Goal: Task Accomplishment & Management: Use online tool/utility

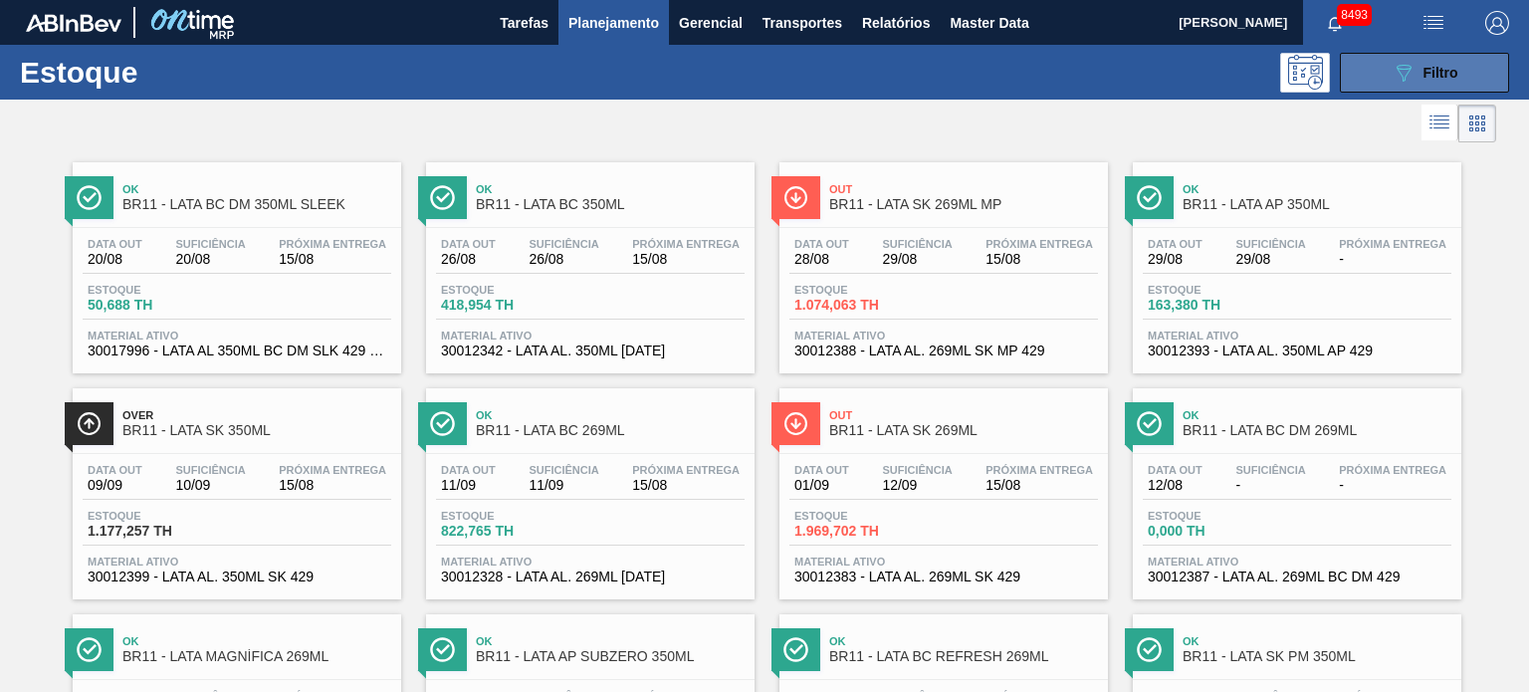
click at [1415, 68] on div "089F7B8B-B2A5-4AFE-B5C0-19BA573D28AC Filtro" at bounding box center [1425, 73] width 67 height 24
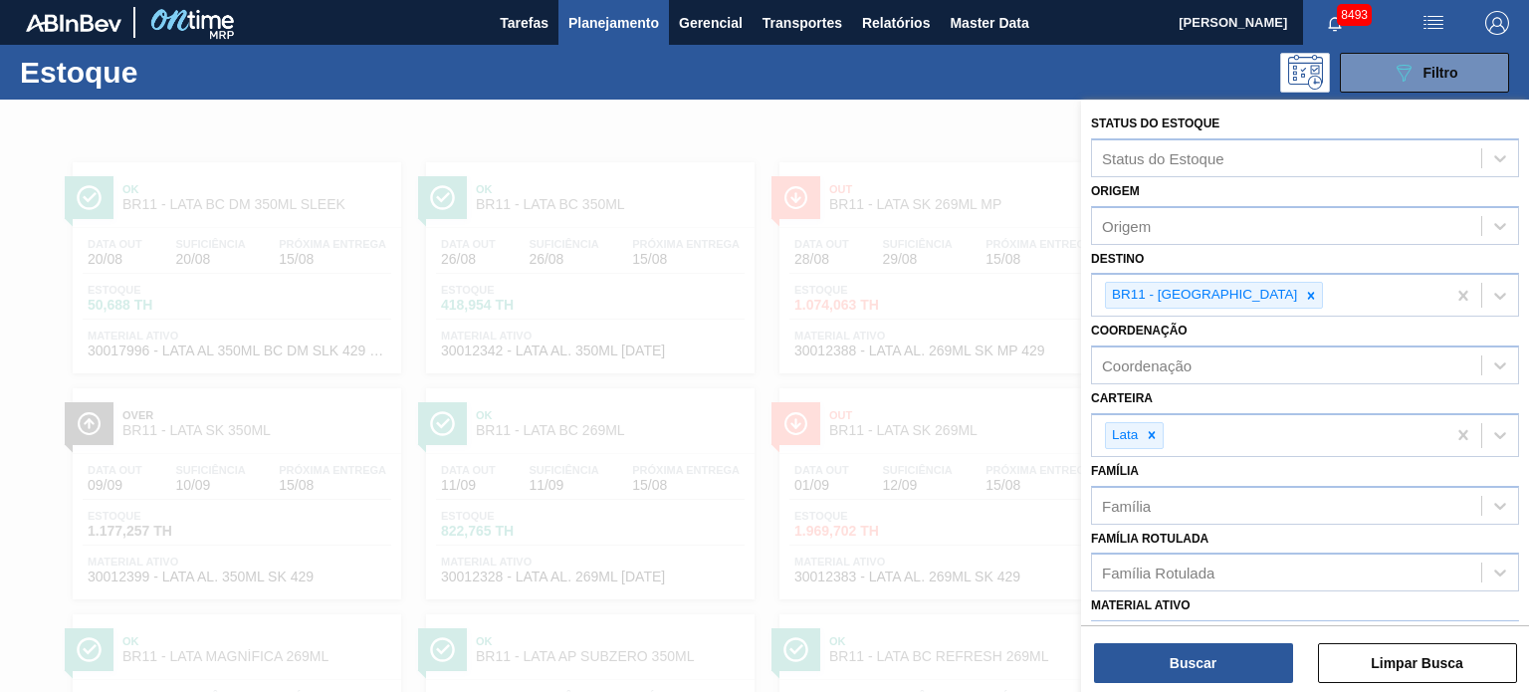
click at [932, 147] on div at bounding box center [764, 446] width 1529 height 692
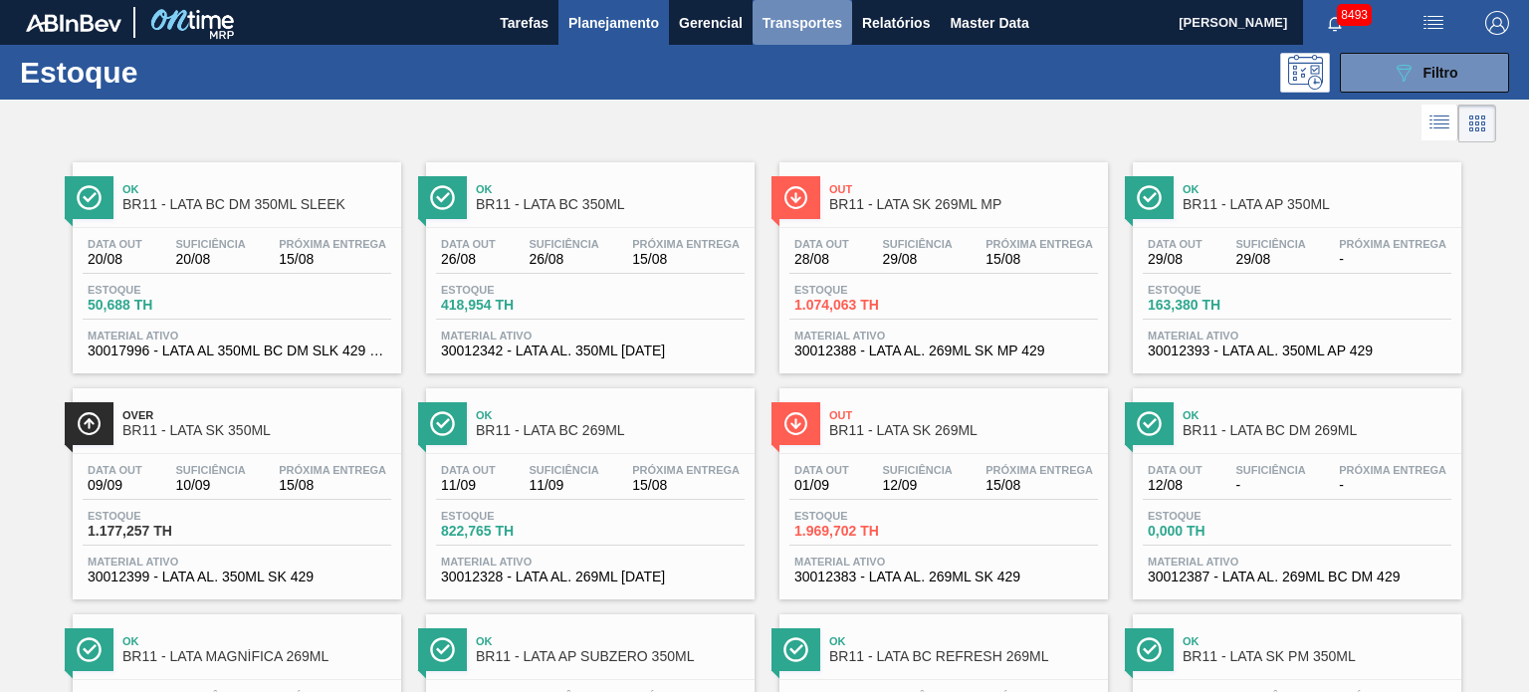
click at [824, 11] on span "Transportes" at bounding box center [802, 23] width 80 height 24
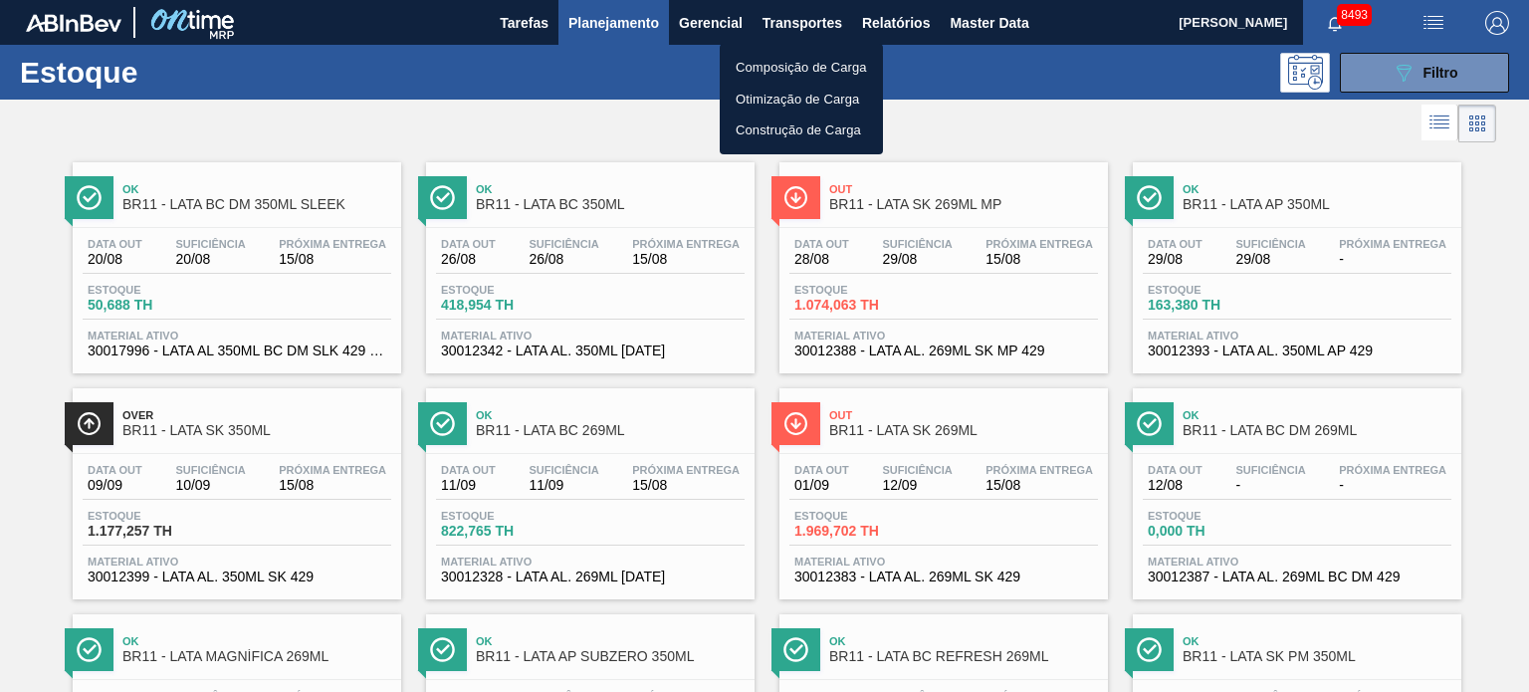
click at [731, 74] on li "Composição de Carga" at bounding box center [801, 68] width 163 height 32
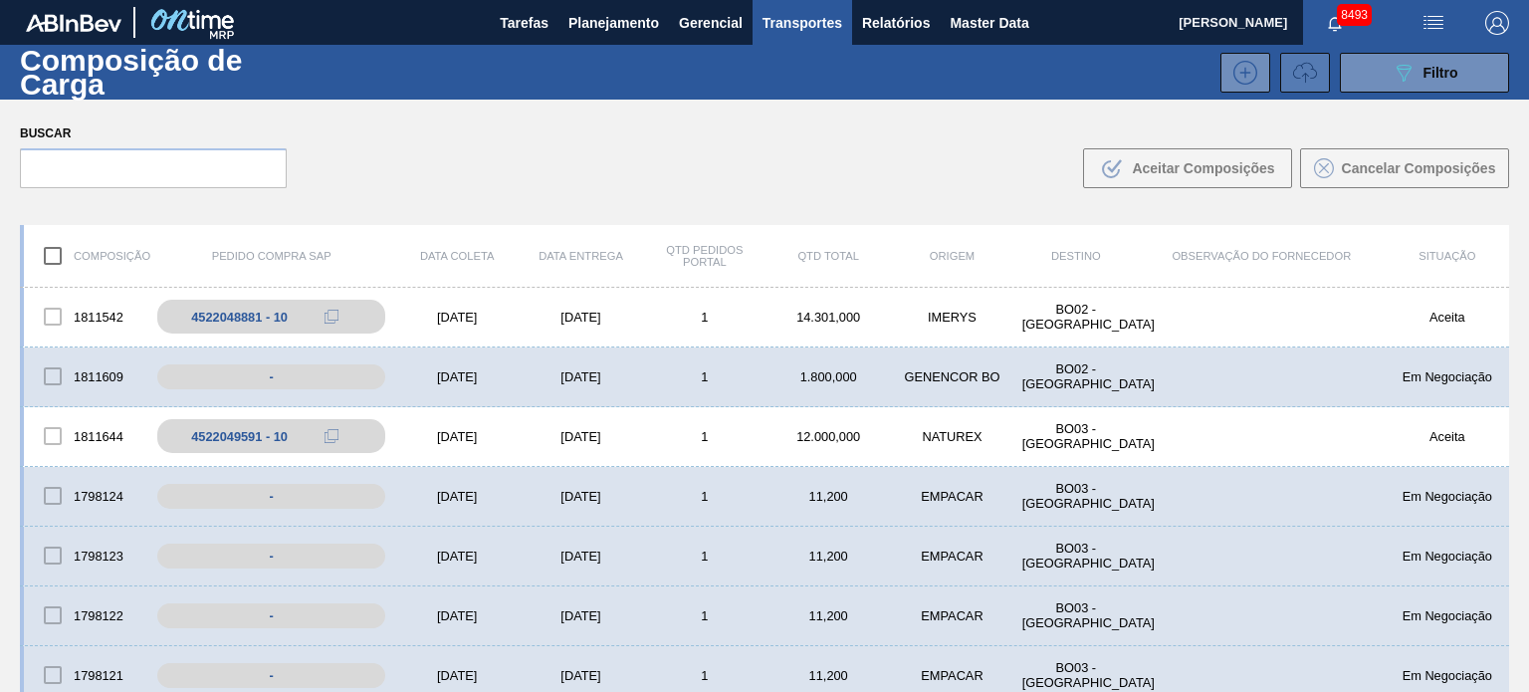
click at [1286, 83] on button at bounding box center [1305, 73] width 50 height 40
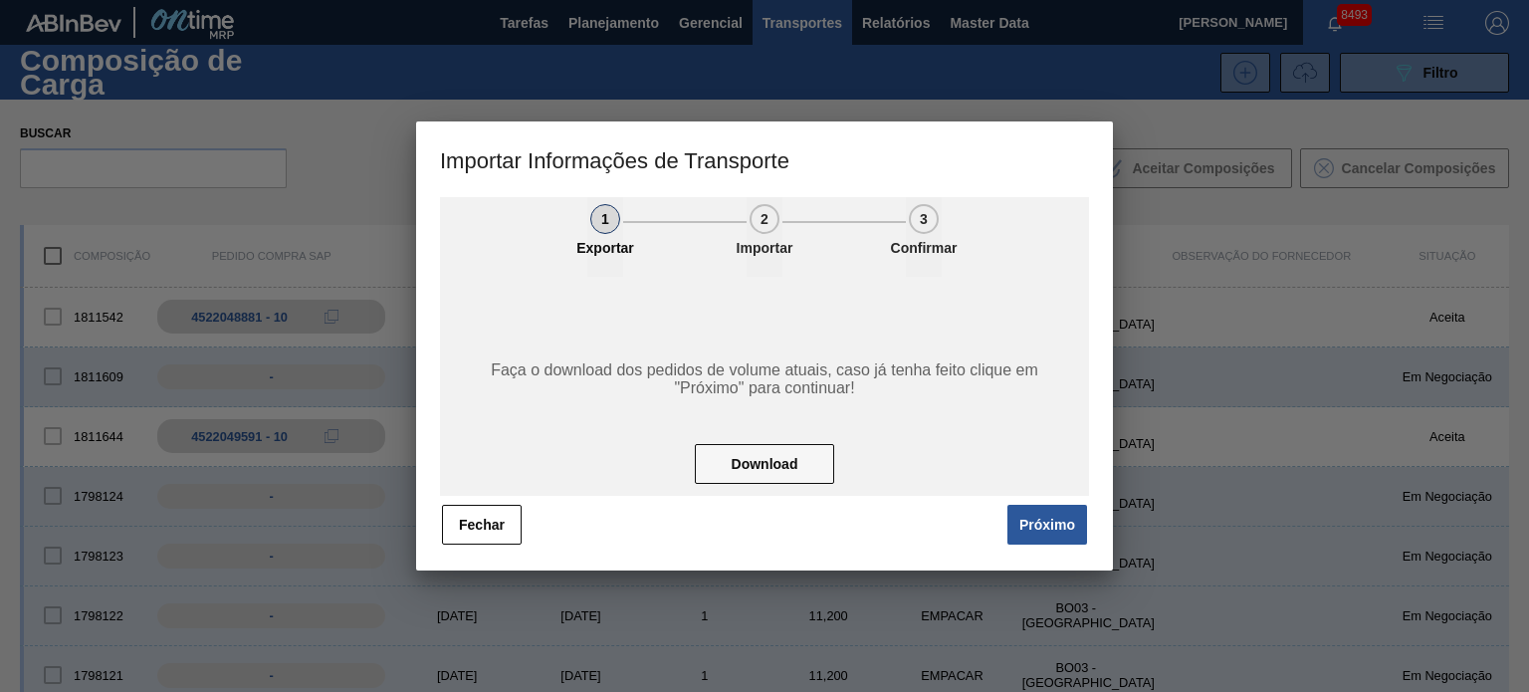
click at [1049, 517] on button "Próximo" at bounding box center [1047, 525] width 80 height 40
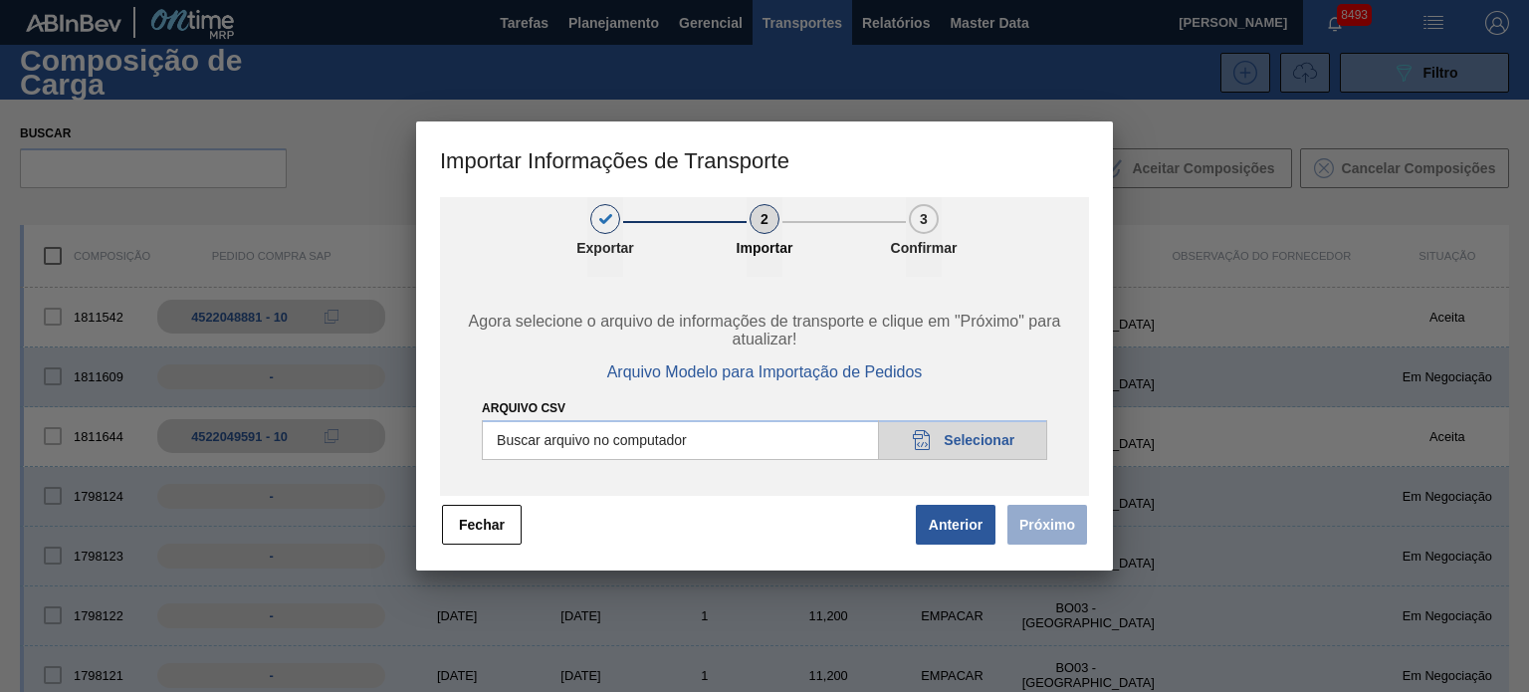
click at [987, 445] on input "Arquivo CSV" at bounding box center [764, 440] width 565 height 40
type input "C:\fakepath\IMP.csv"
click at [1047, 527] on button "Próximo" at bounding box center [1047, 525] width 80 height 40
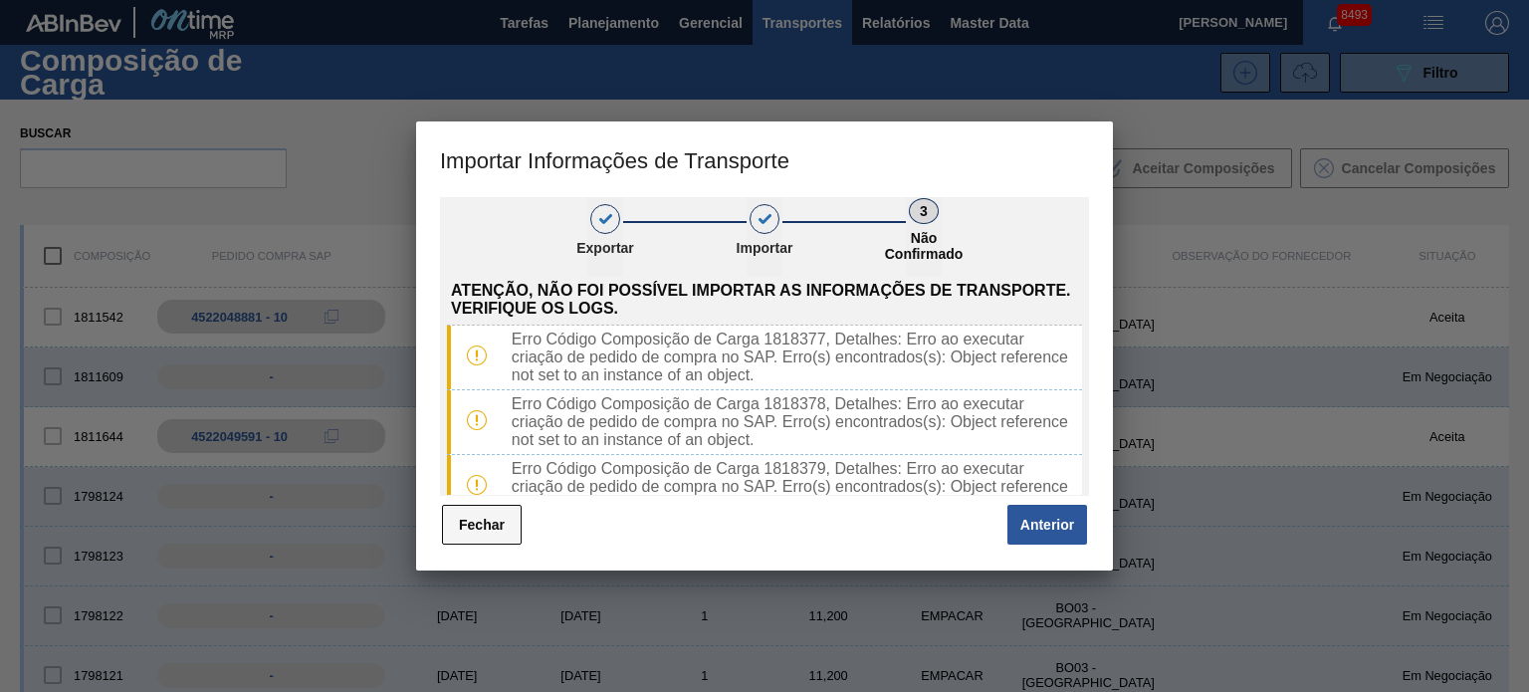
click at [503, 529] on button "Fechar" at bounding box center [482, 525] width 80 height 40
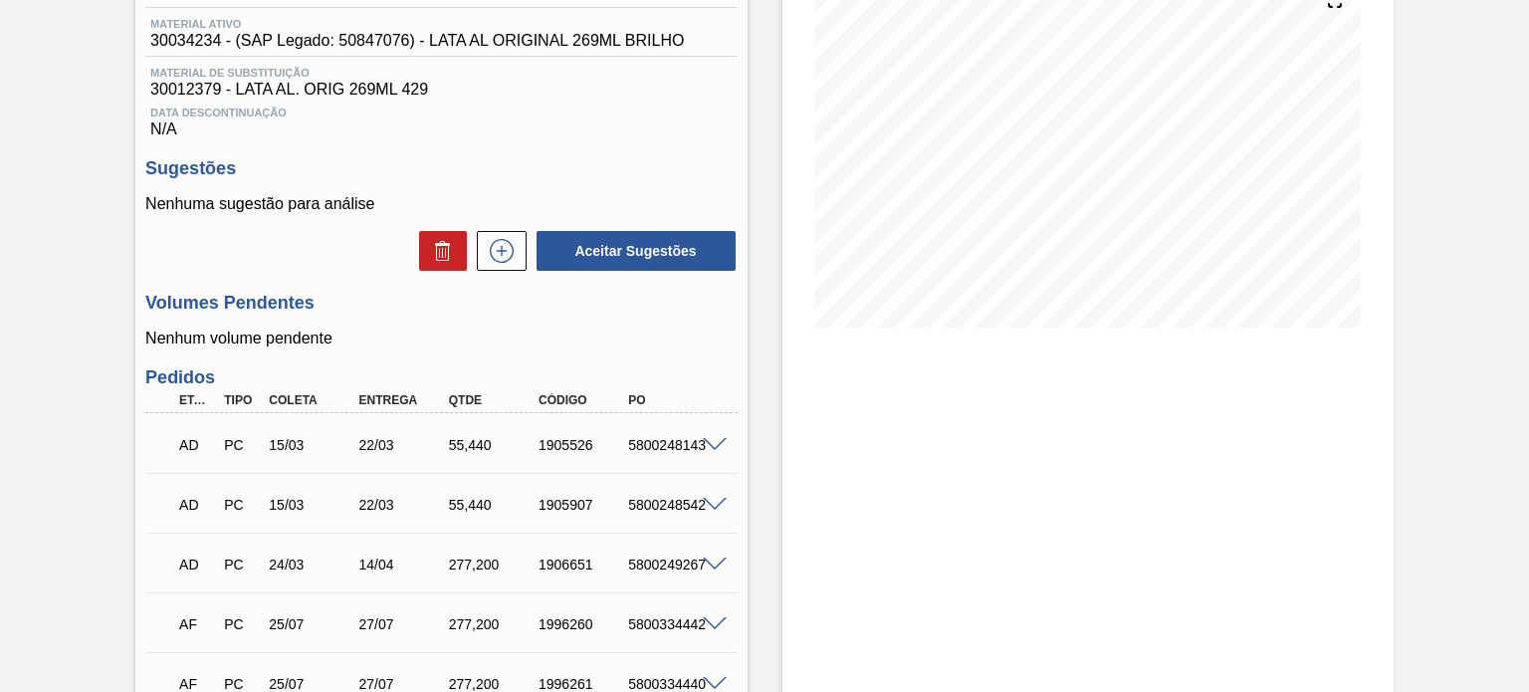
scroll to position [119, 0]
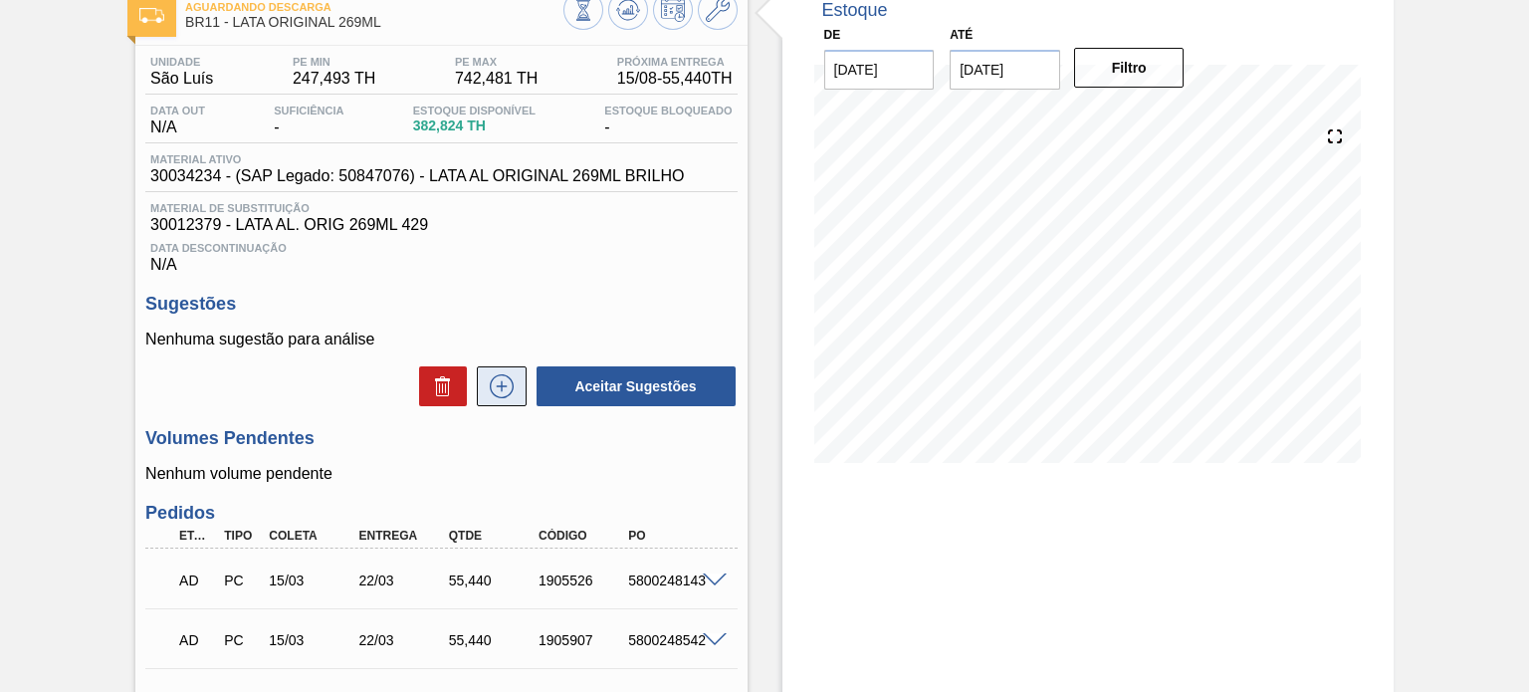
click at [498, 389] on icon at bounding box center [502, 386] width 32 height 24
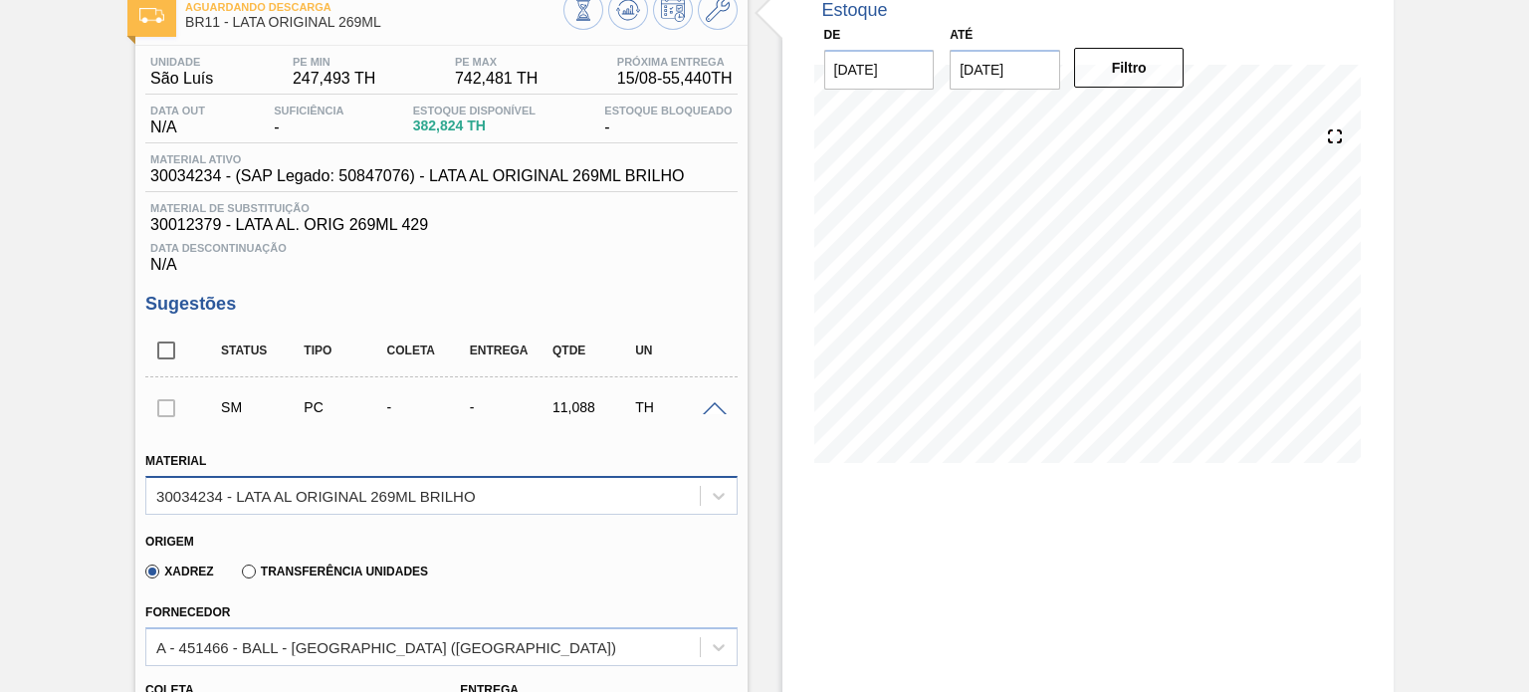
scroll to position [319, 0]
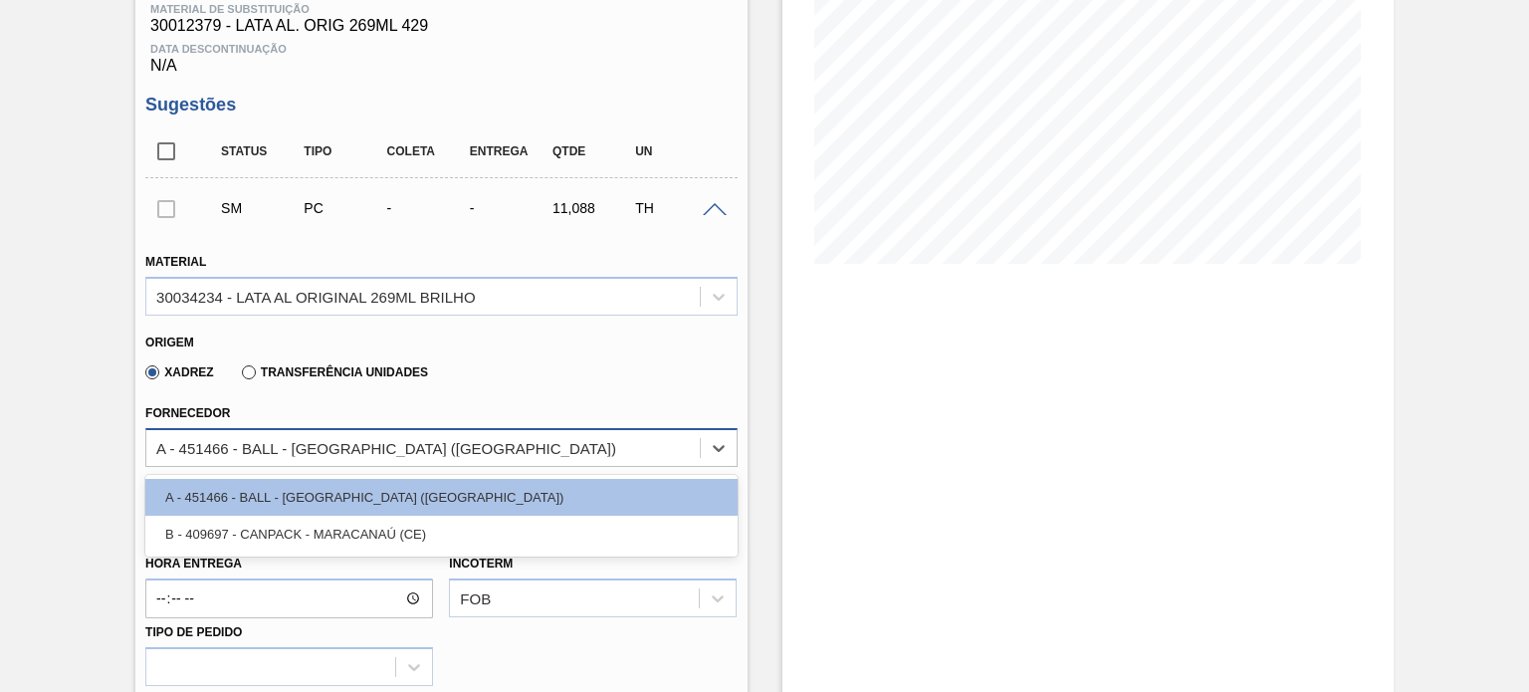
click at [426, 434] on div "A - 451466 - BALL - RECIFE (PE)" at bounding box center [422, 447] width 552 height 29
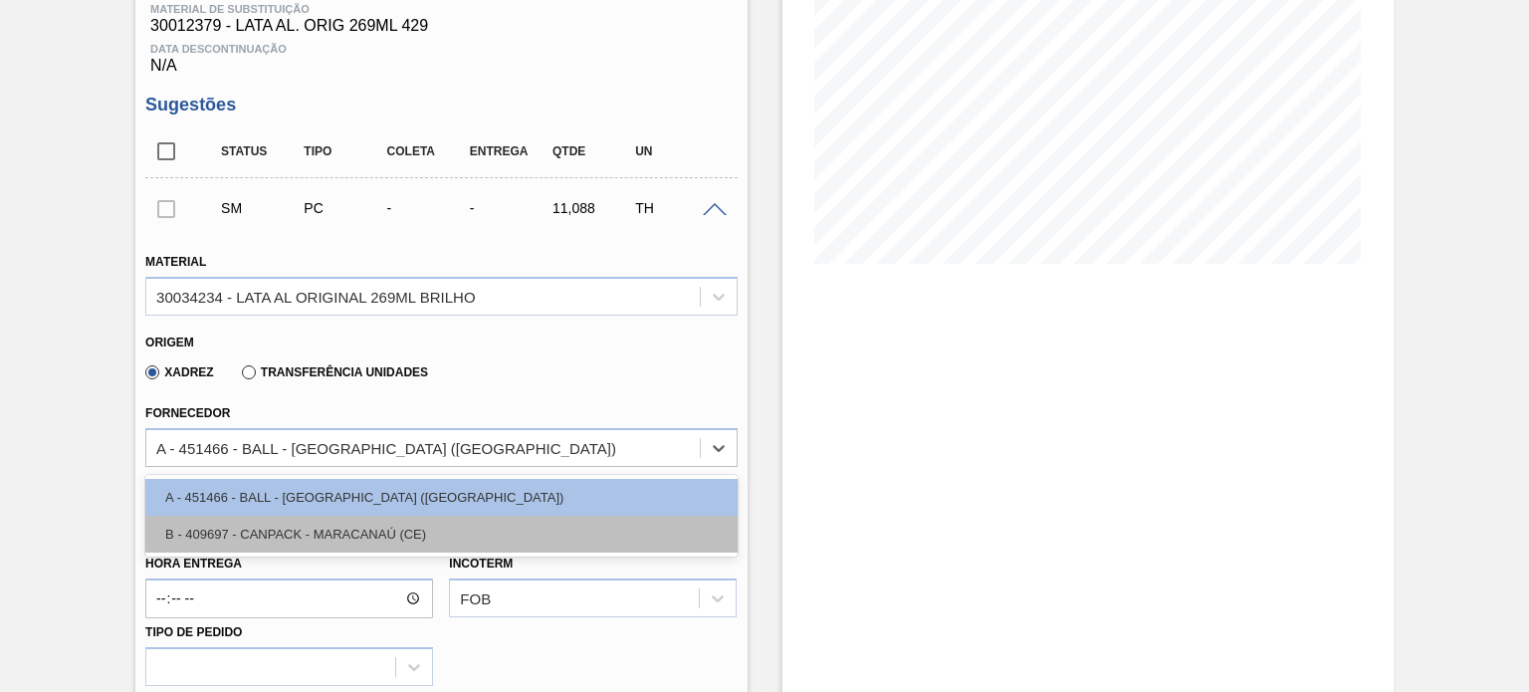
click at [366, 526] on div "B - 409697 - CANPACK - MARACANAÚ (CE)" at bounding box center [440, 534] width 591 height 37
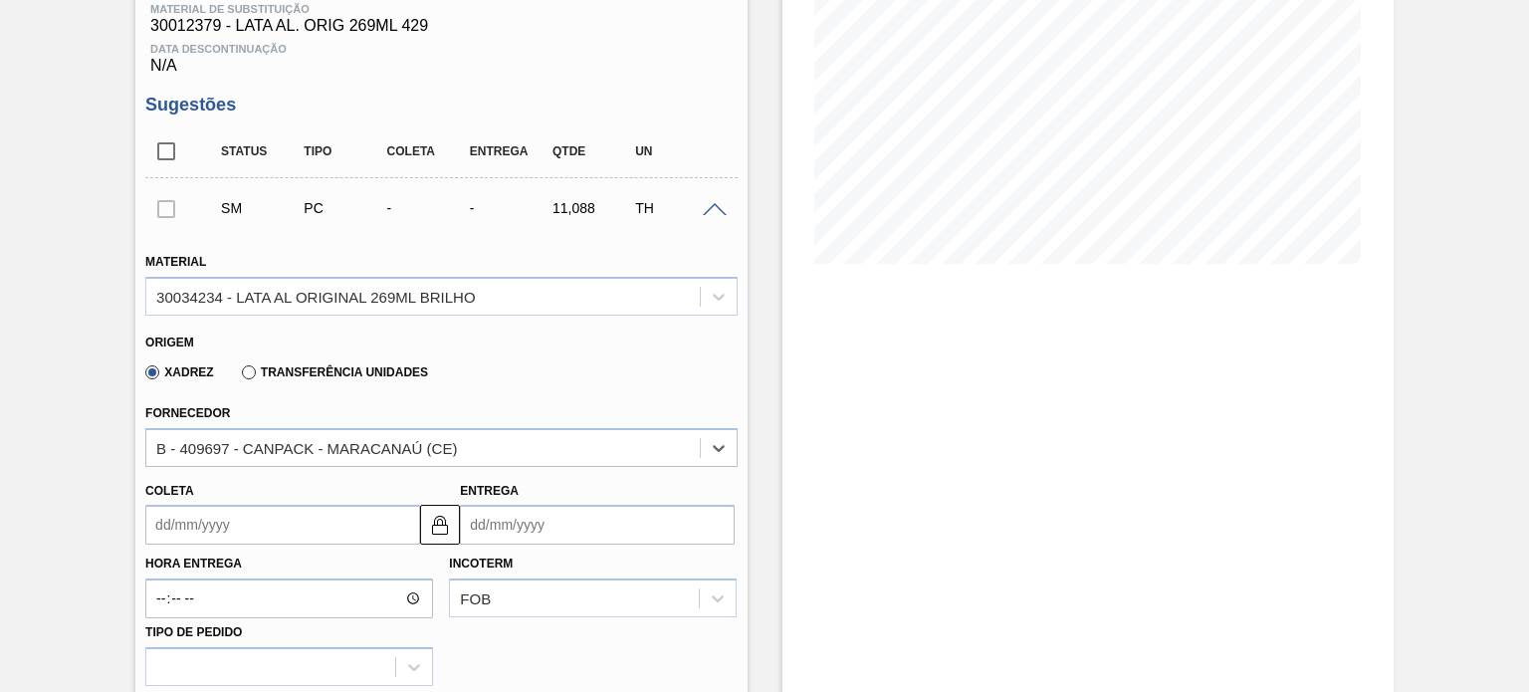
scroll to position [418, 0]
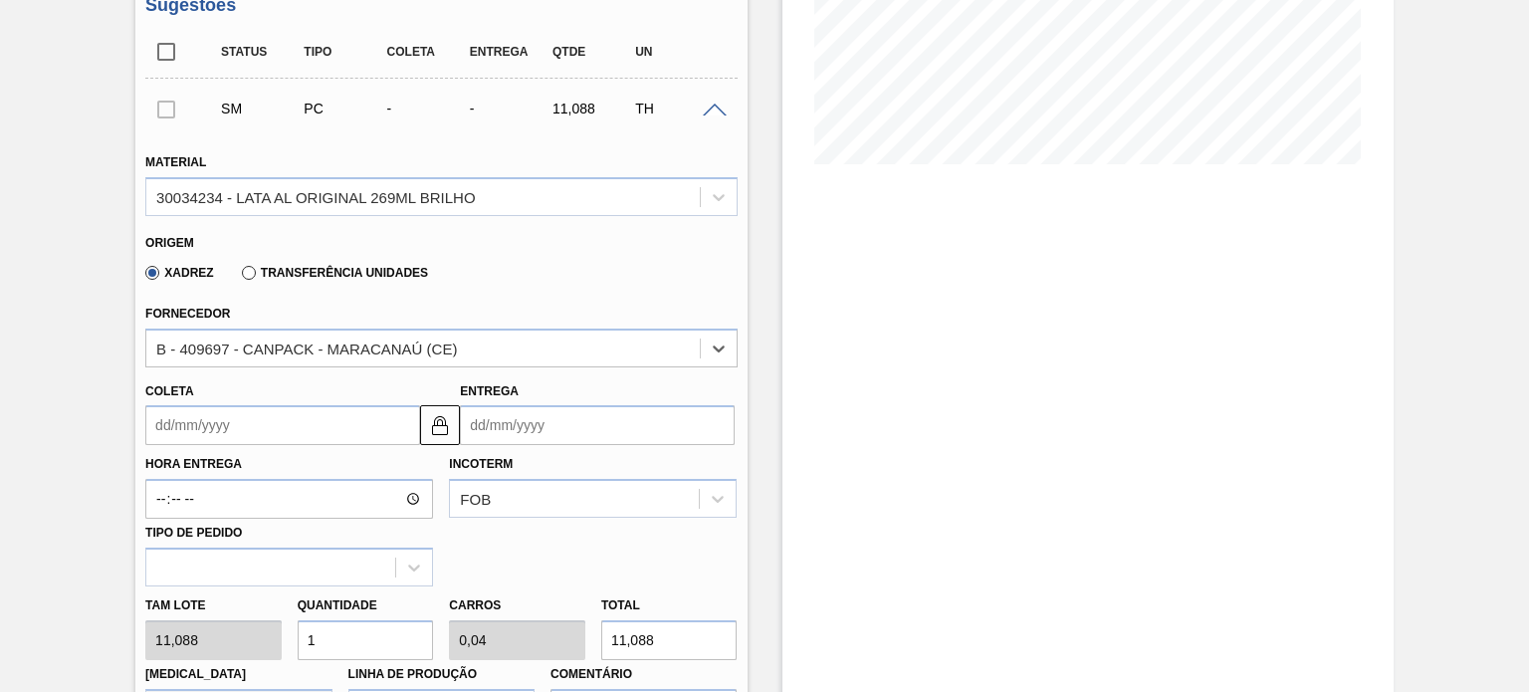
click at [312, 426] on input "Coleta" at bounding box center [282, 425] width 275 height 40
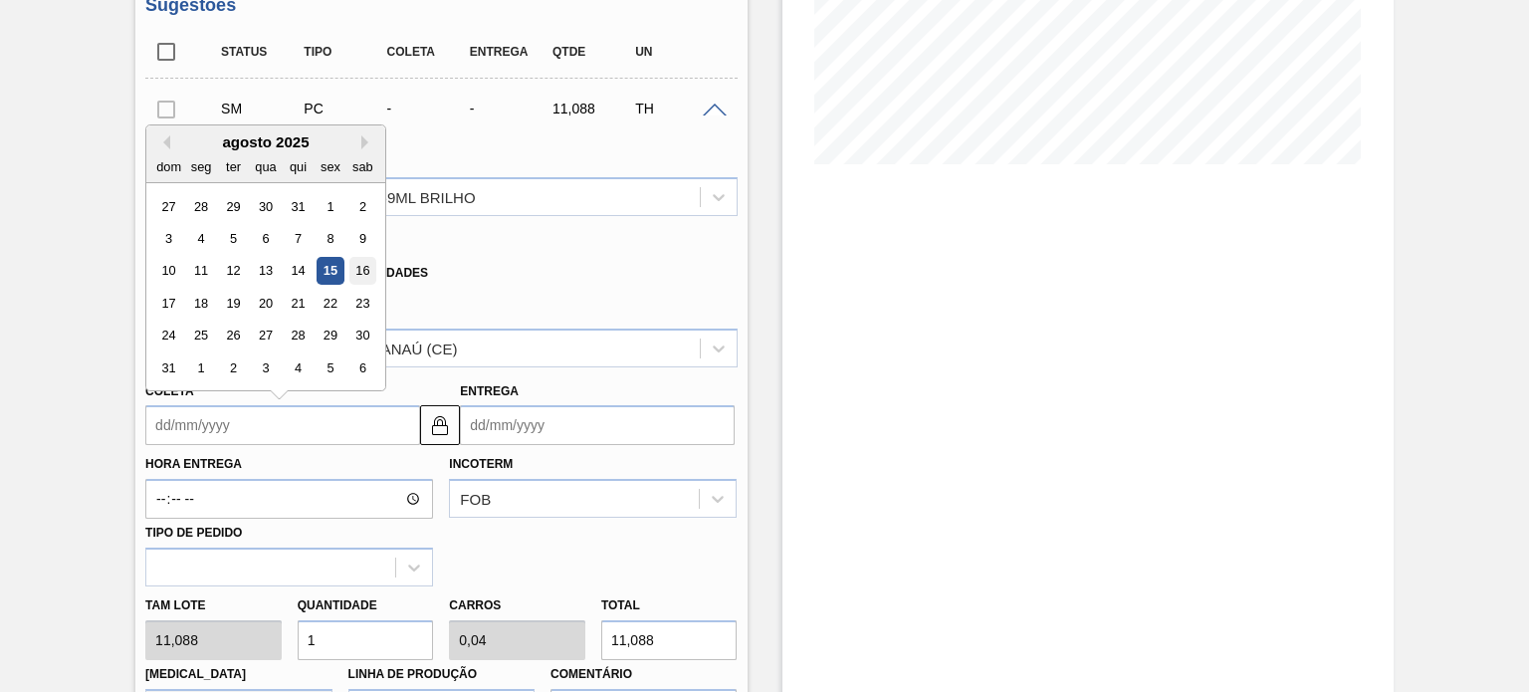
click at [361, 271] on div "16" at bounding box center [362, 271] width 27 height 27
type input "16/08/2025"
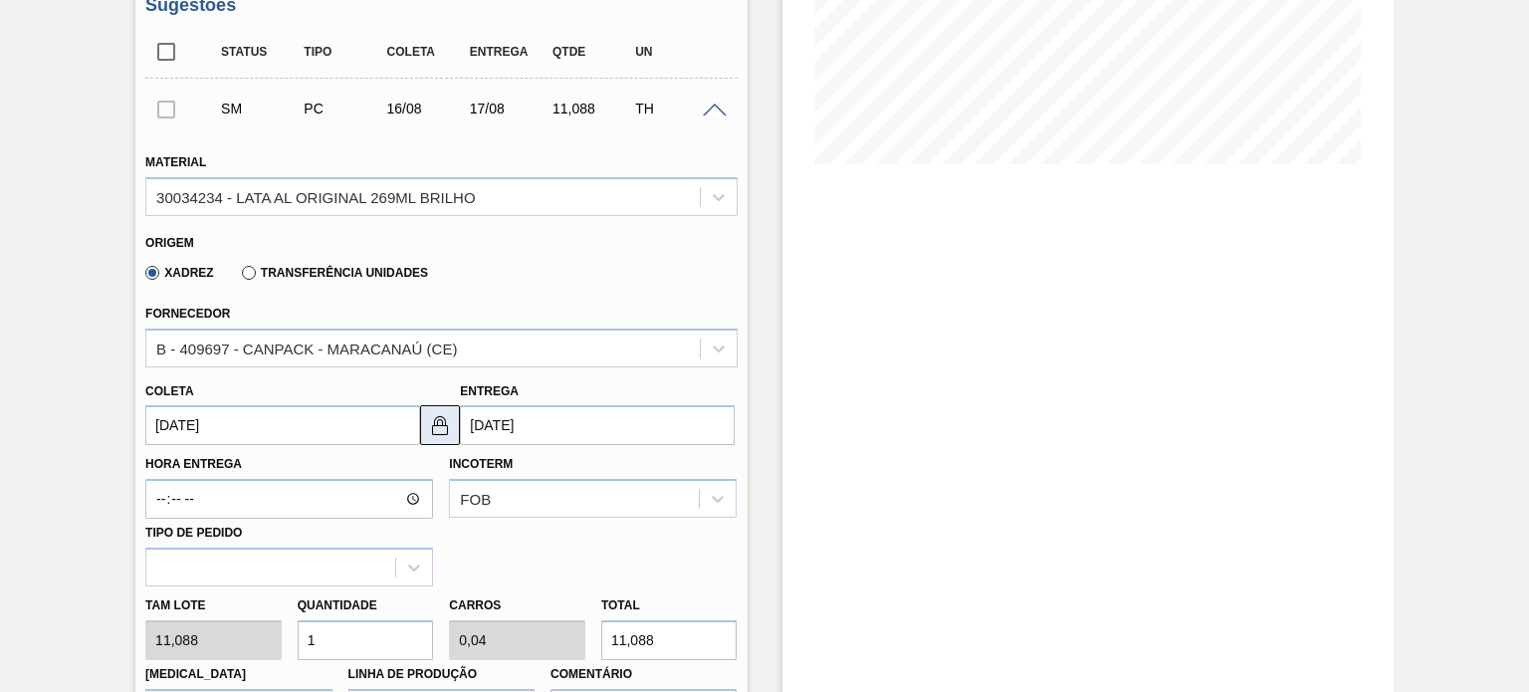
click at [432, 434] on img at bounding box center [440, 425] width 24 height 24
click at [537, 422] on input "17/08/2025" at bounding box center [597, 425] width 275 height 40
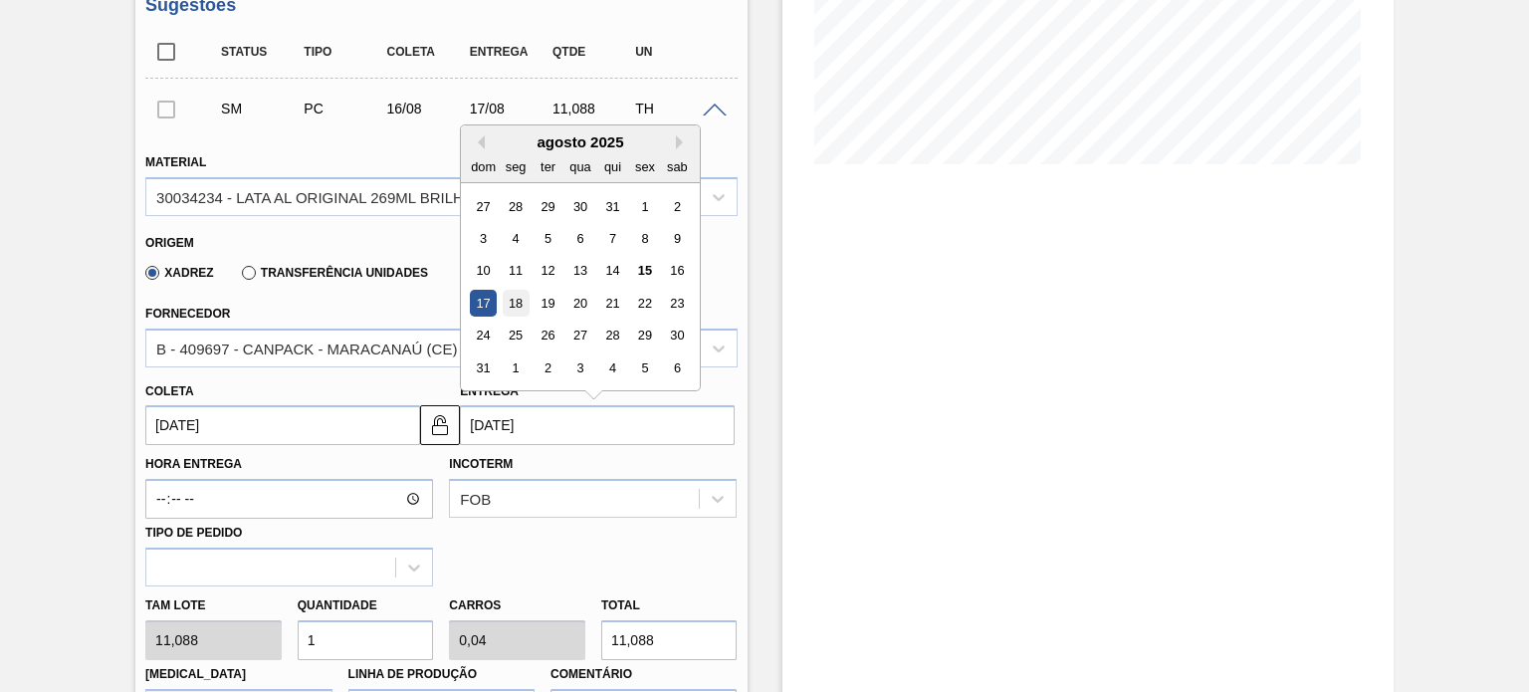
click at [515, 301] on div "18" at bounding box center [516, 303] width 27 height 27
type input "18/08/2025"
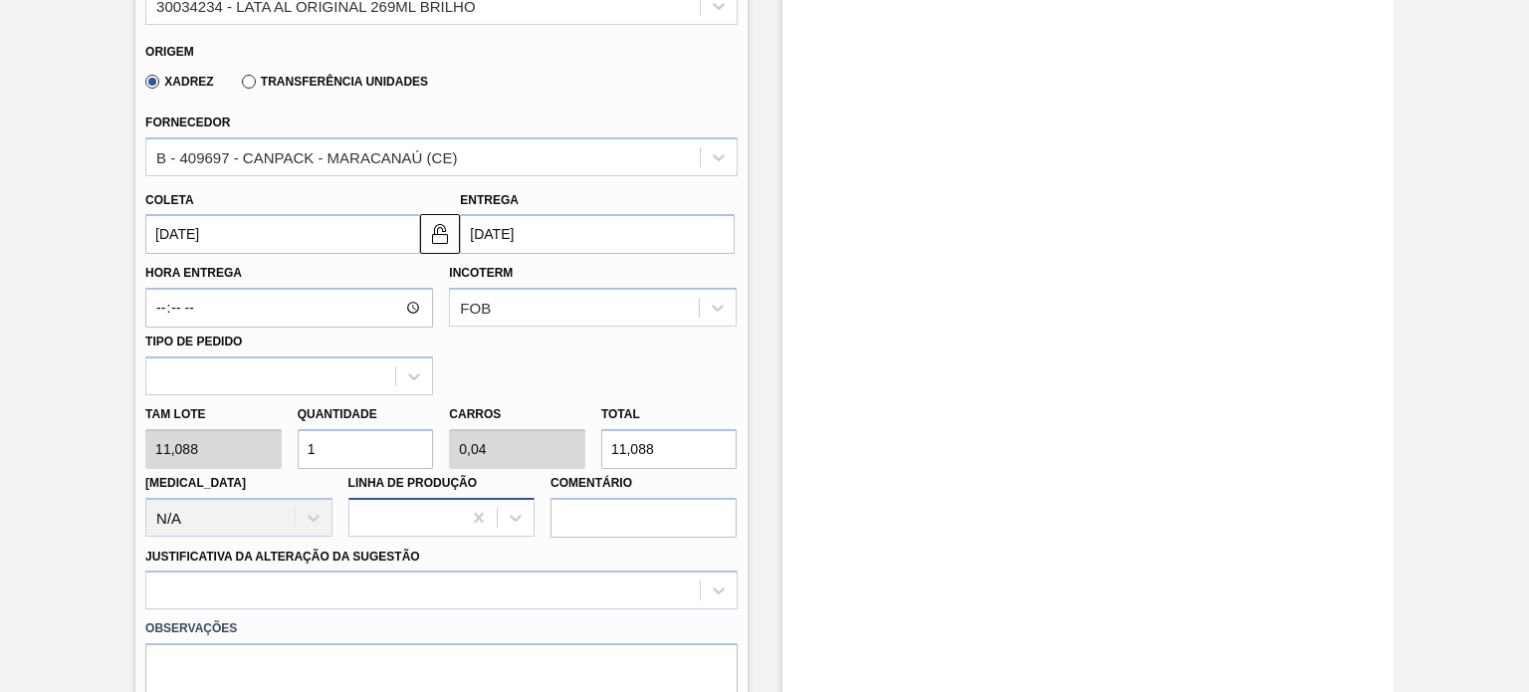
scroll to position [617, 0]
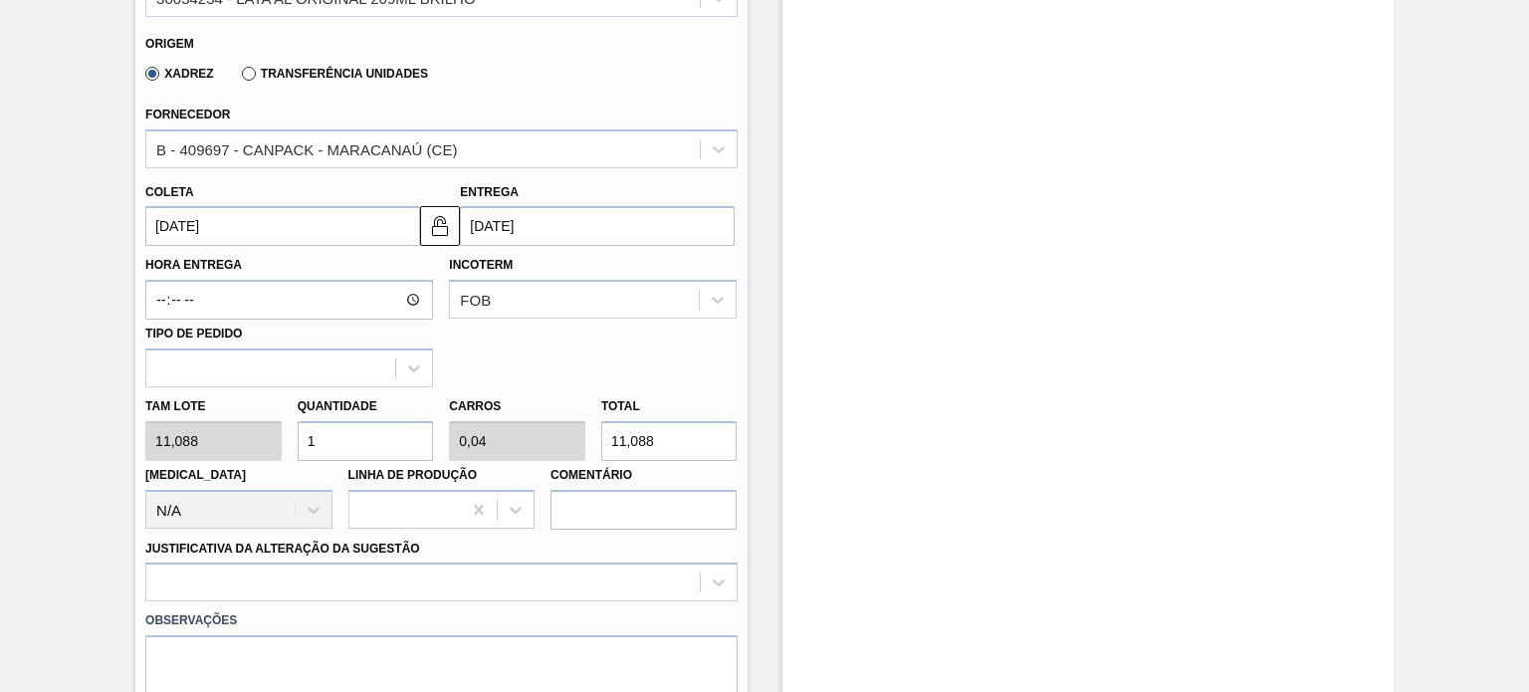
click at [229, 447] on div "Tam lote 11,088 Quantidade 1 Carros 0,04 Total 11,088 Doca N/A Linha de Produçã…" at bounding box center [440, 458] width 607 height 142
type input "10"
type input "0,4"
type input "110,88"
type input "100"
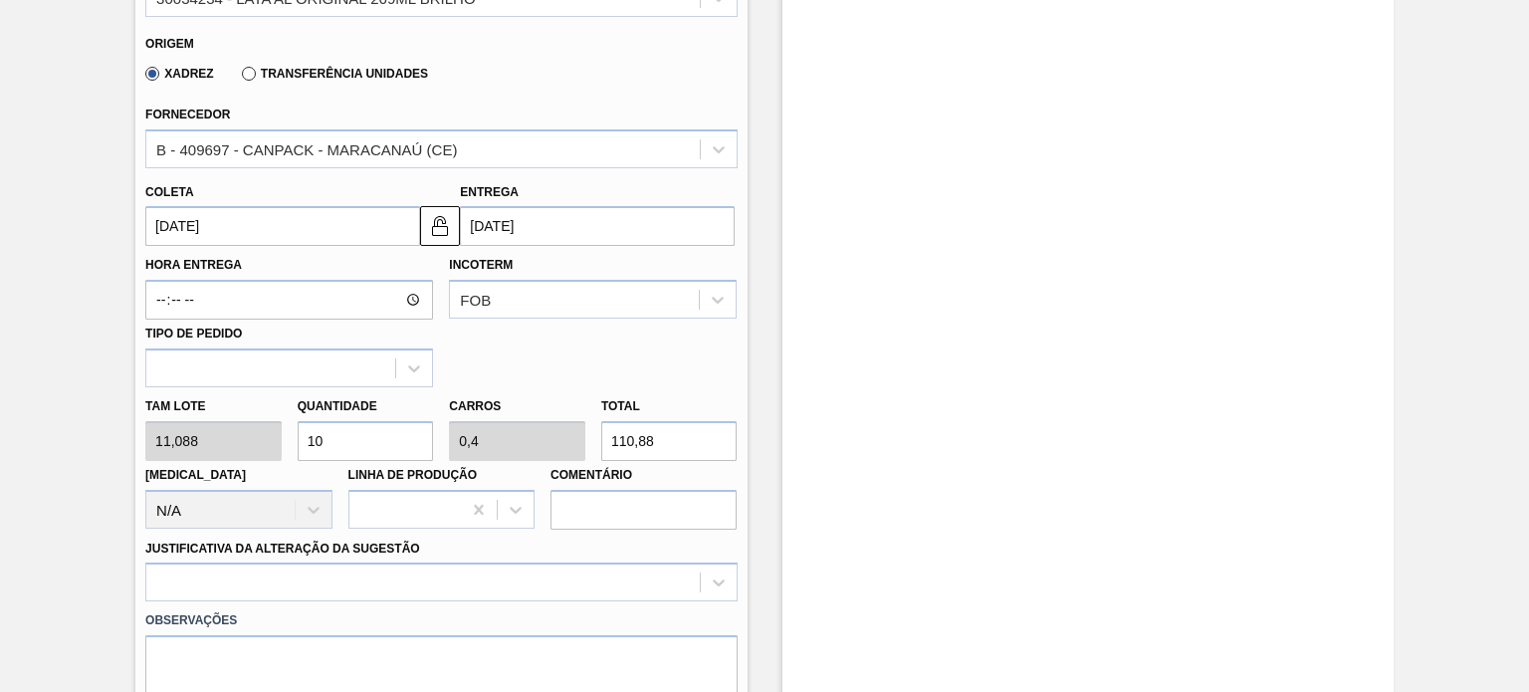
type input "4"
type input "1.108,8"
type input "100"
click at [558, 596] on div at bounding box center [440, 581] width 591 height 39
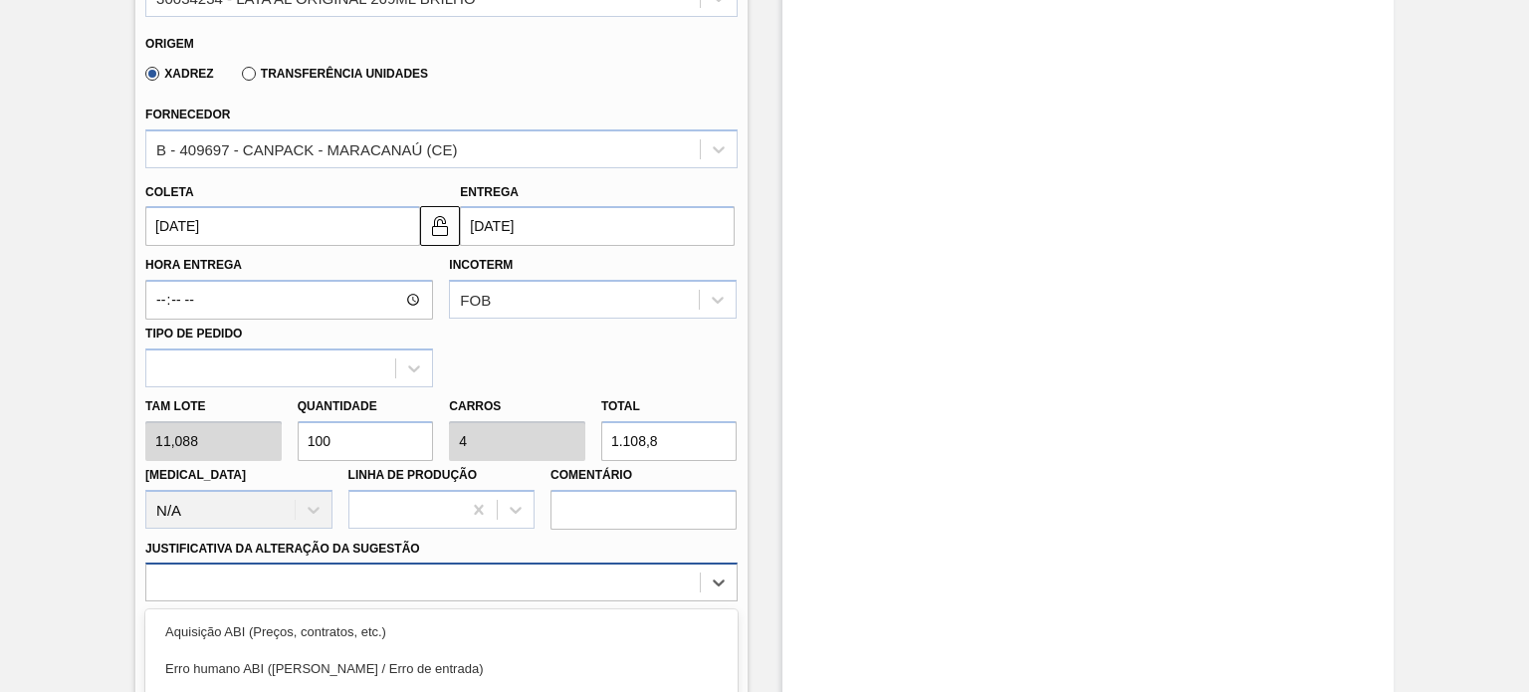
scroll to position [840, 0]
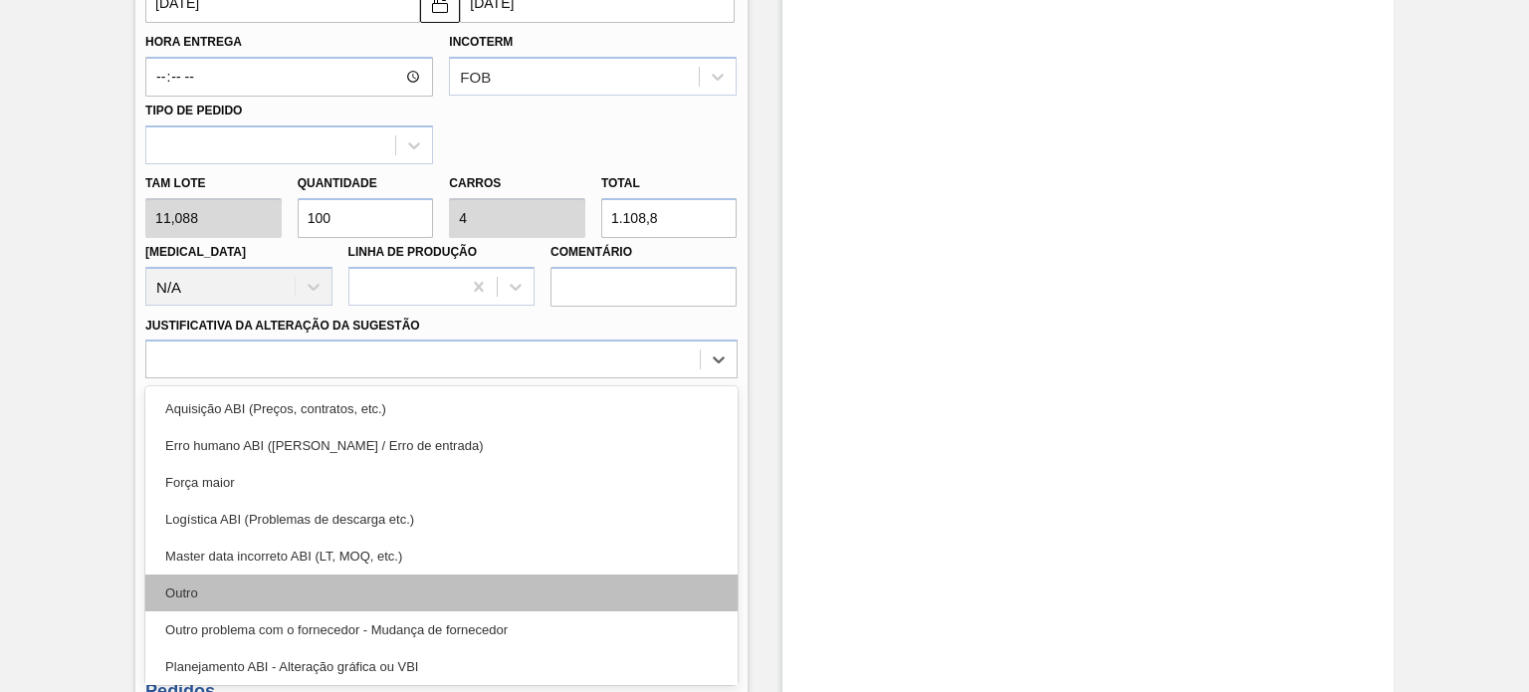
click at [426, 580] on div "Outro" at bounding box center [440, 592] width 591 height 37
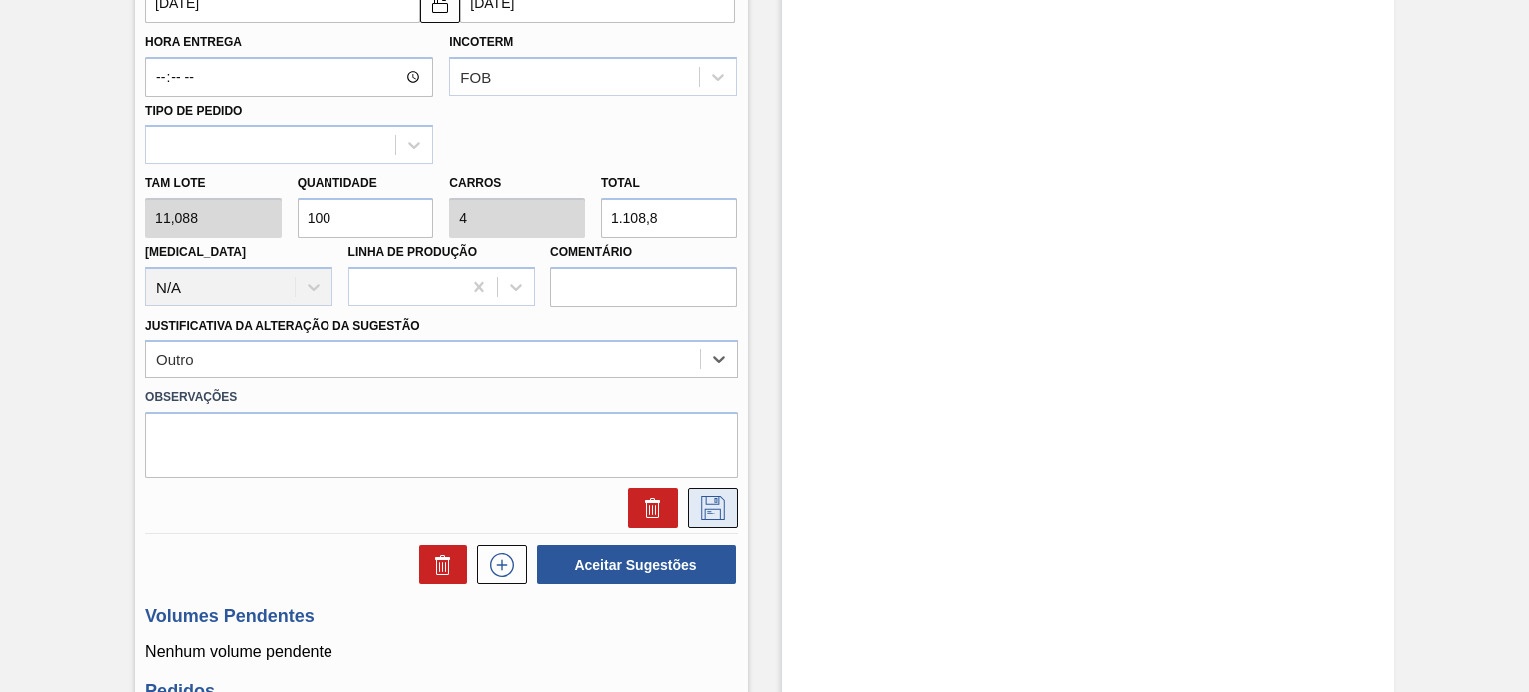
click at [697, 506] on icon at bounding box center [713, 508] width 32 height 24
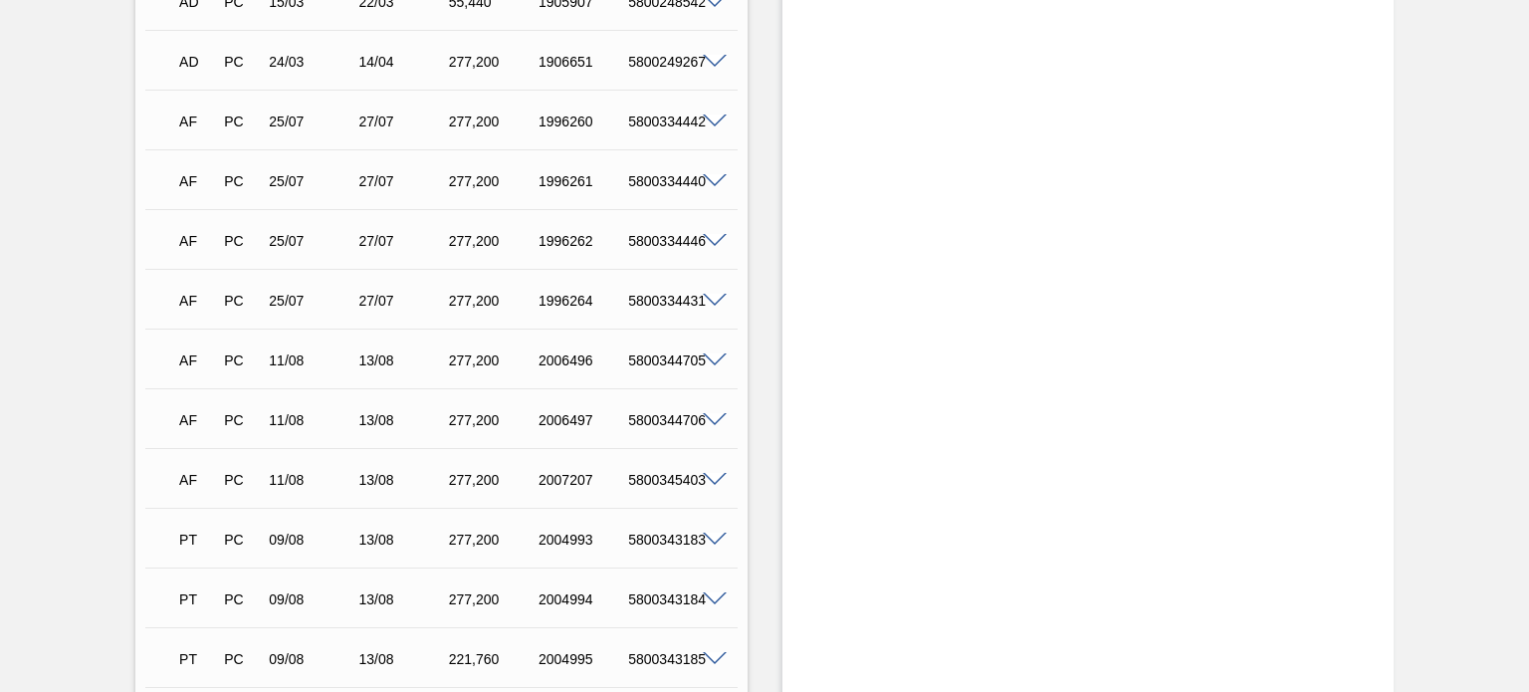
scroll to position [243, 0]
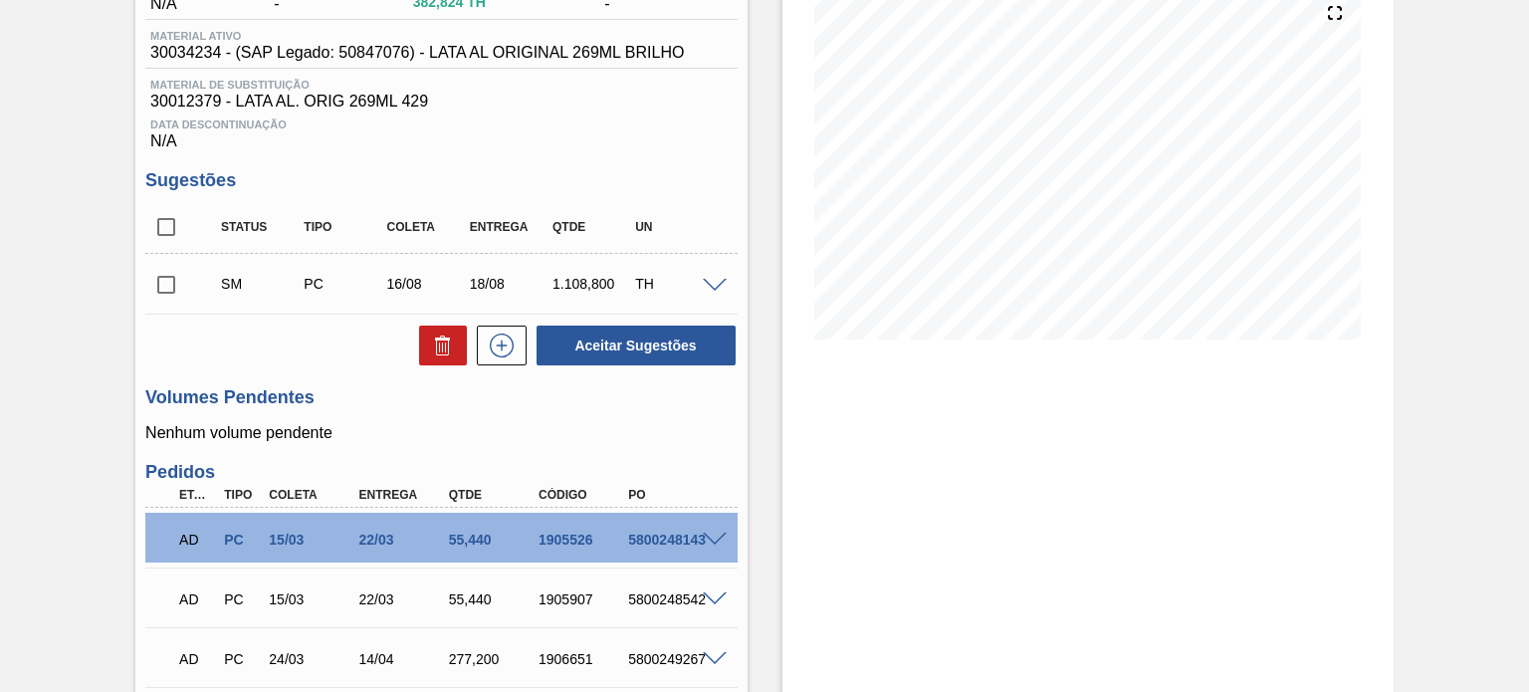
drag, startPoint x: 163, startPoint y: 279, endPoint x: 274, endPoint y: 308, distance: 114.2
click at [163, 279] on input "checkbox" at bounding box center [166, 285] width 42 height 42
click at [683, 345] on button "Aceitar Sugestões" at bounding box center [636, 345] width 199 height 40
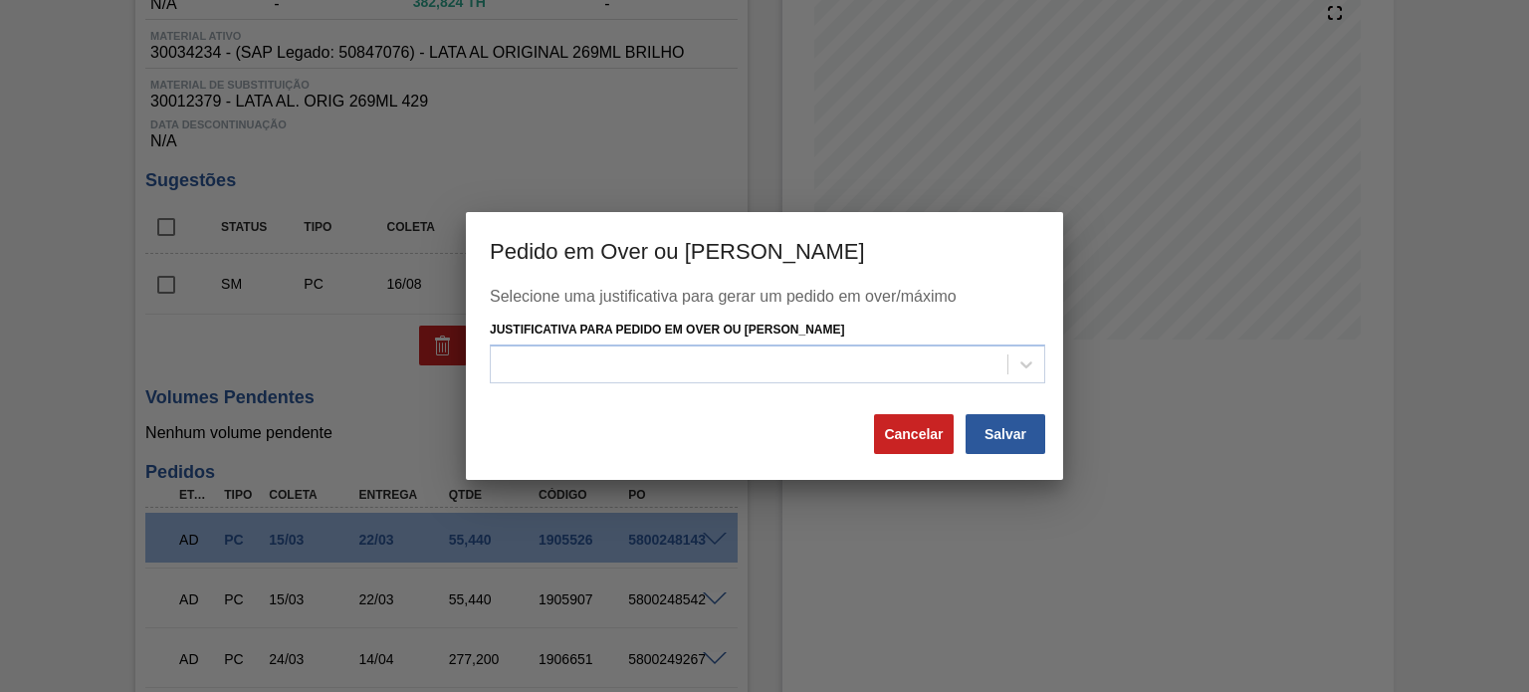
drag, startPoint x: 866, startPoint y: 370, endPoint x: 754, endPoint y: 389, distance: 113.1
click at [860, 370] on div at bounding box center [749, 363] width 517 height 29
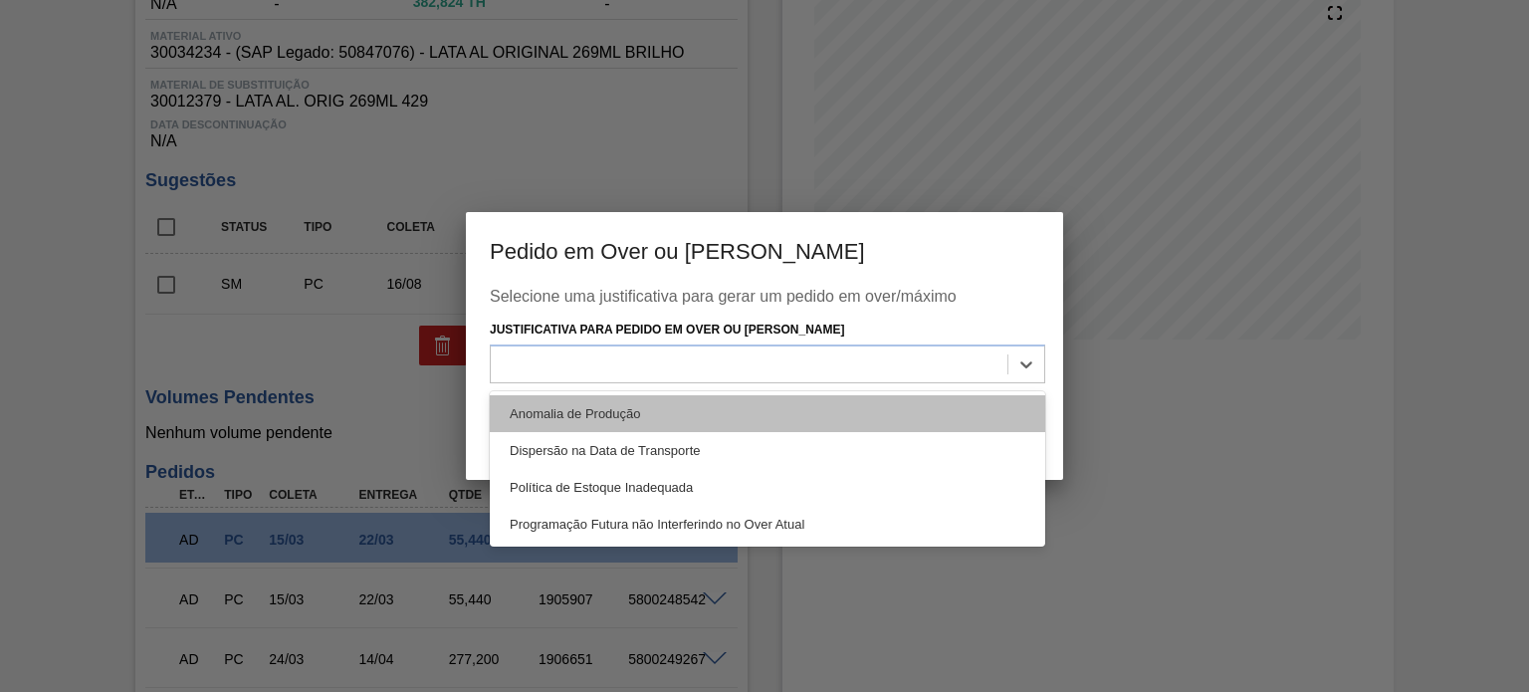
click at [691, 410] on div "Anomalia de Produção" at bounding box center [767, 413] width 555 height 37
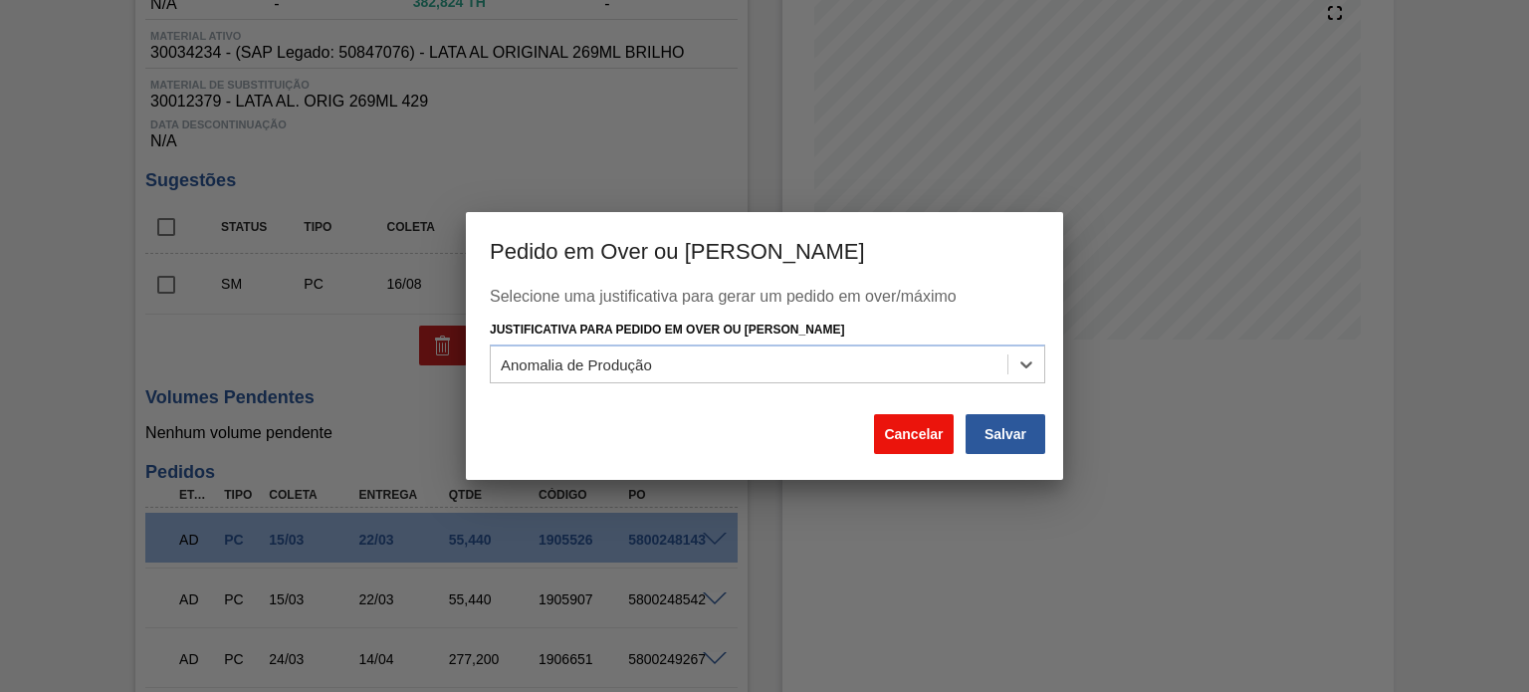
click at [940, 436] on button "Cancelar" at bounding box center [914, 434] width 80 height 40
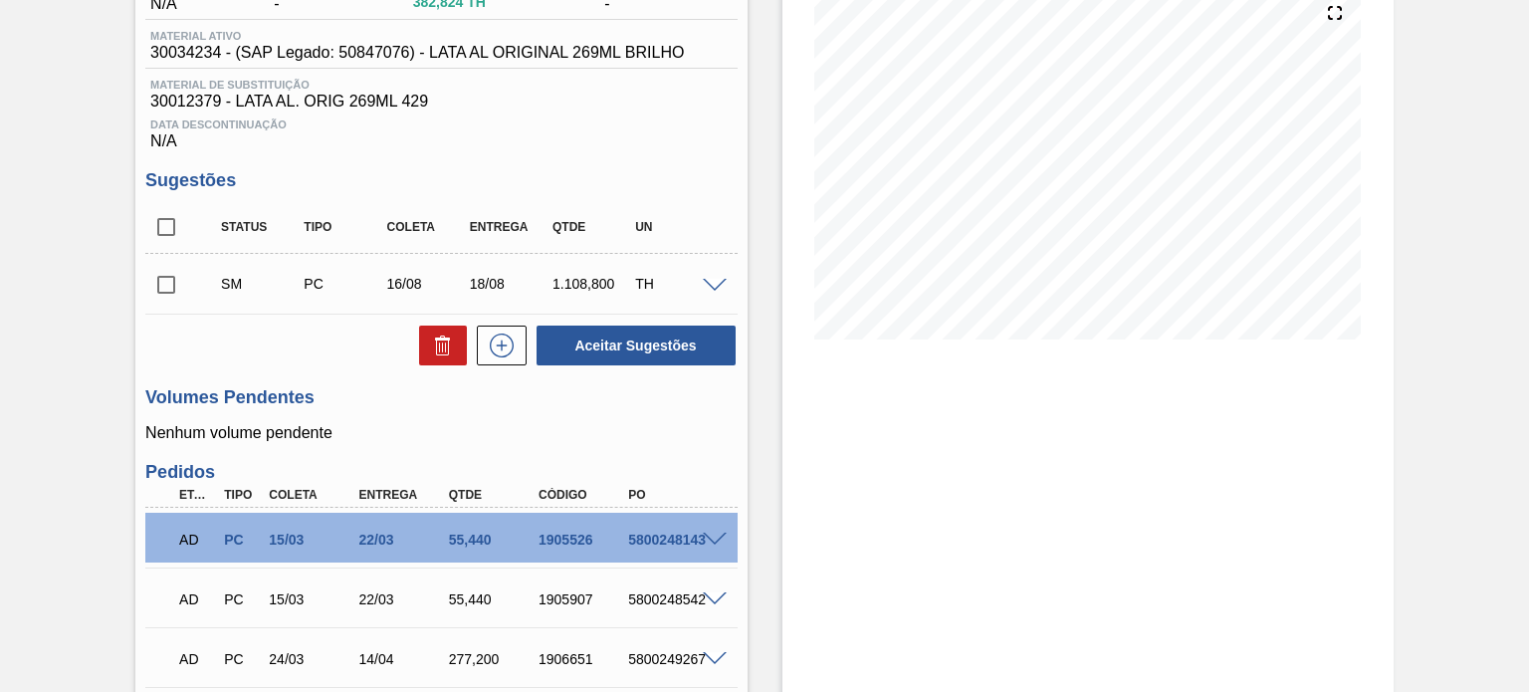
click at [170, 282] on input "checkbox" at bounding box center [166, 285] width 42 height 42
click at [658, 350] on button "Aceitar Sugestões" at bounding box center [636, 345] width 199 height 40
checkbox input "false"
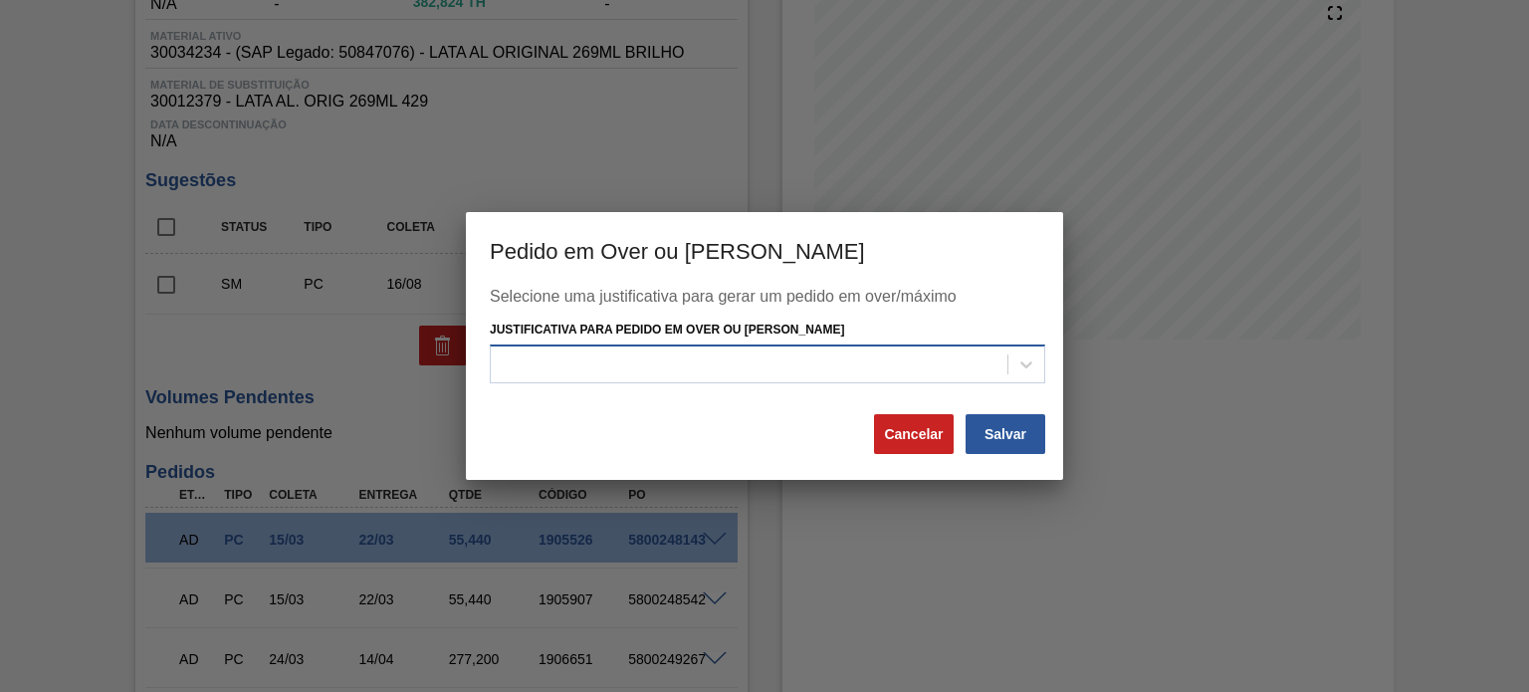
drag, startPoint x: 791, startPoint y: 356, endPoint x: 783, endPoint y: 369, distance: 15.2
click at [790, 357] on div at bounding box center [749, 363] width 517 height 29
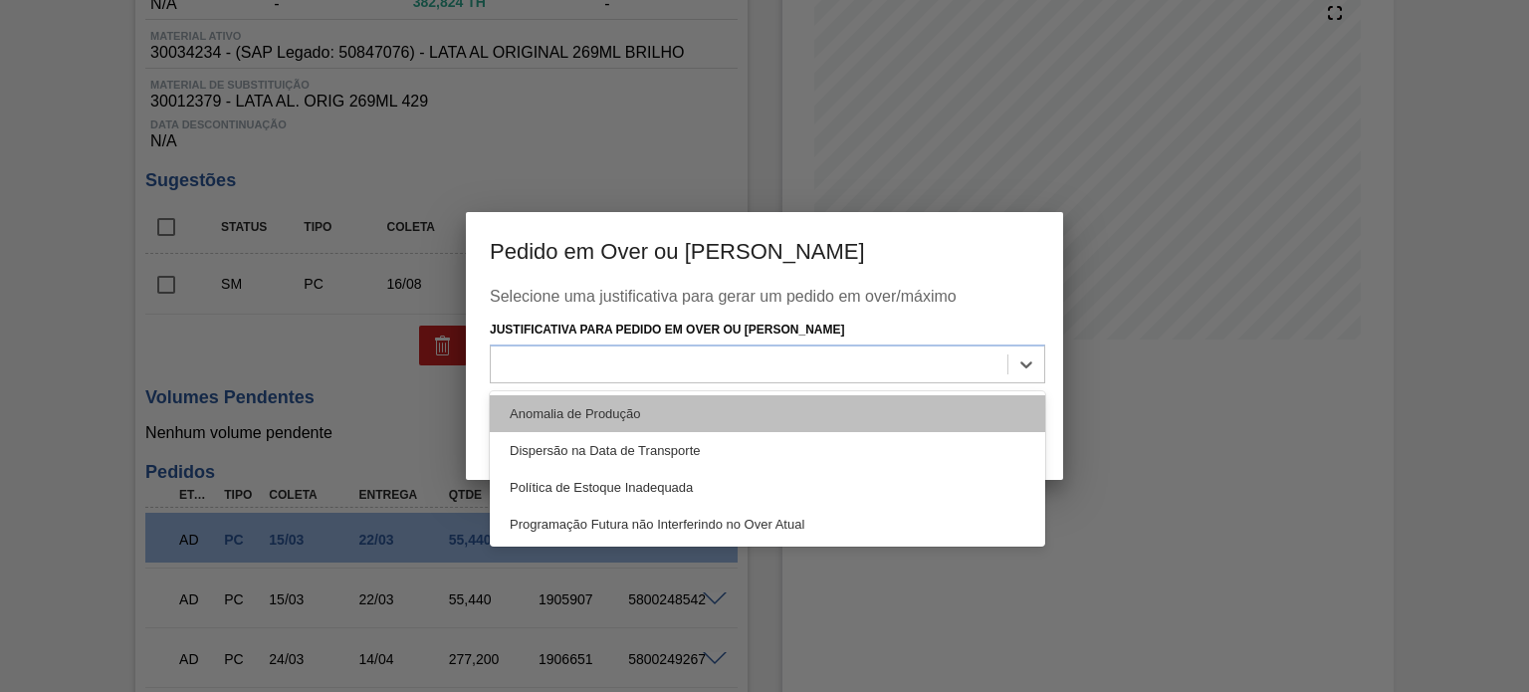
click at [713, 399] on div "Anomalia de Produção" at bounding box center [767, 413] width 555 height 37
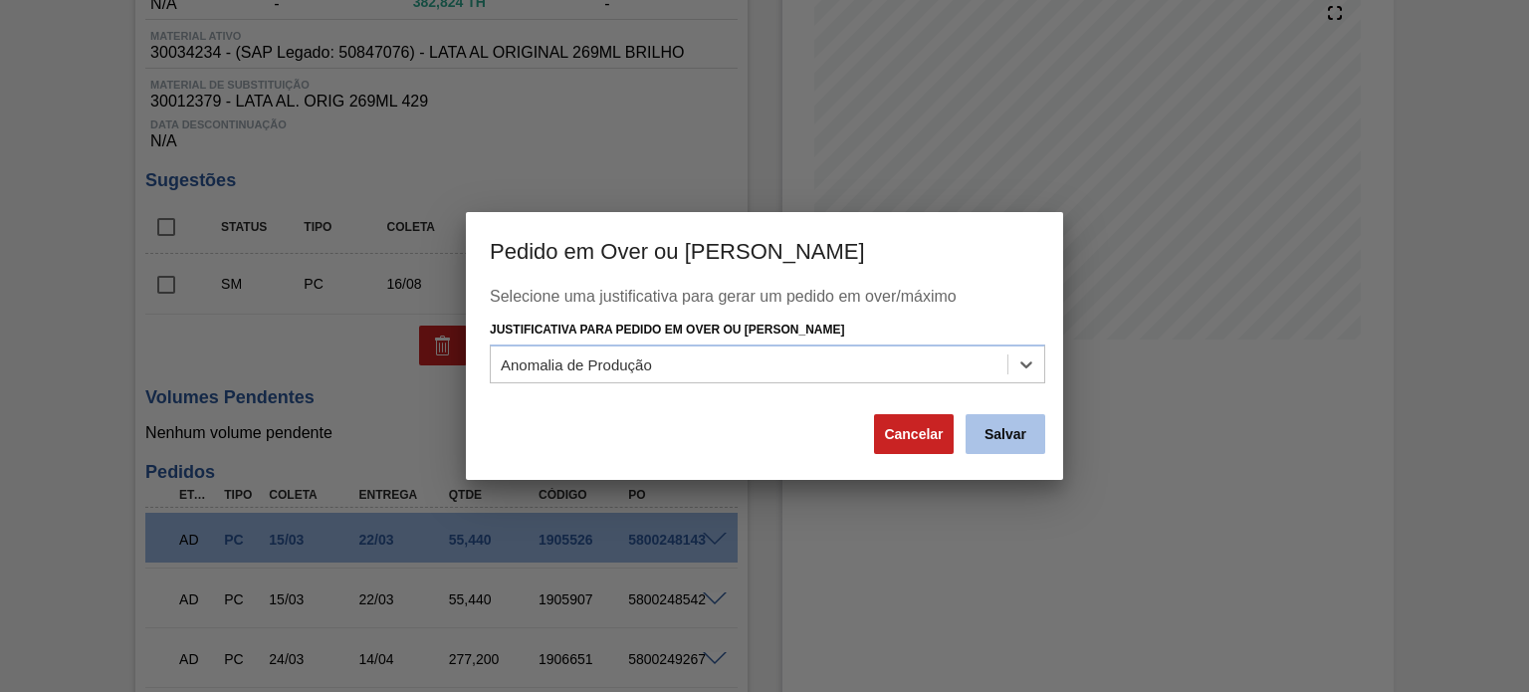
click at [1000, 415] on button "Salvar" at bounding box center [1006, 434] width 80 height 40
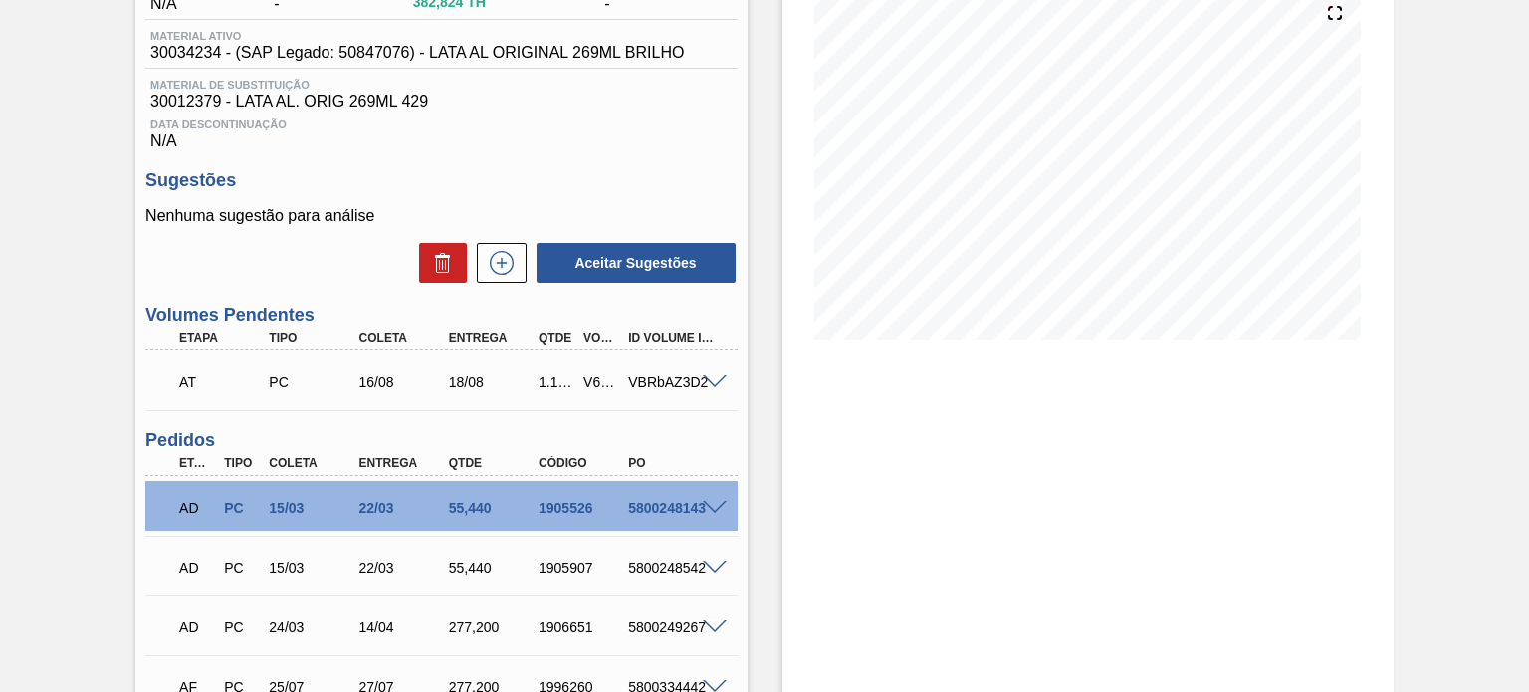
click at [595, 380] on div "V616307" at bounding box center [600, 382] width 45 height 16
copy div "V616307"
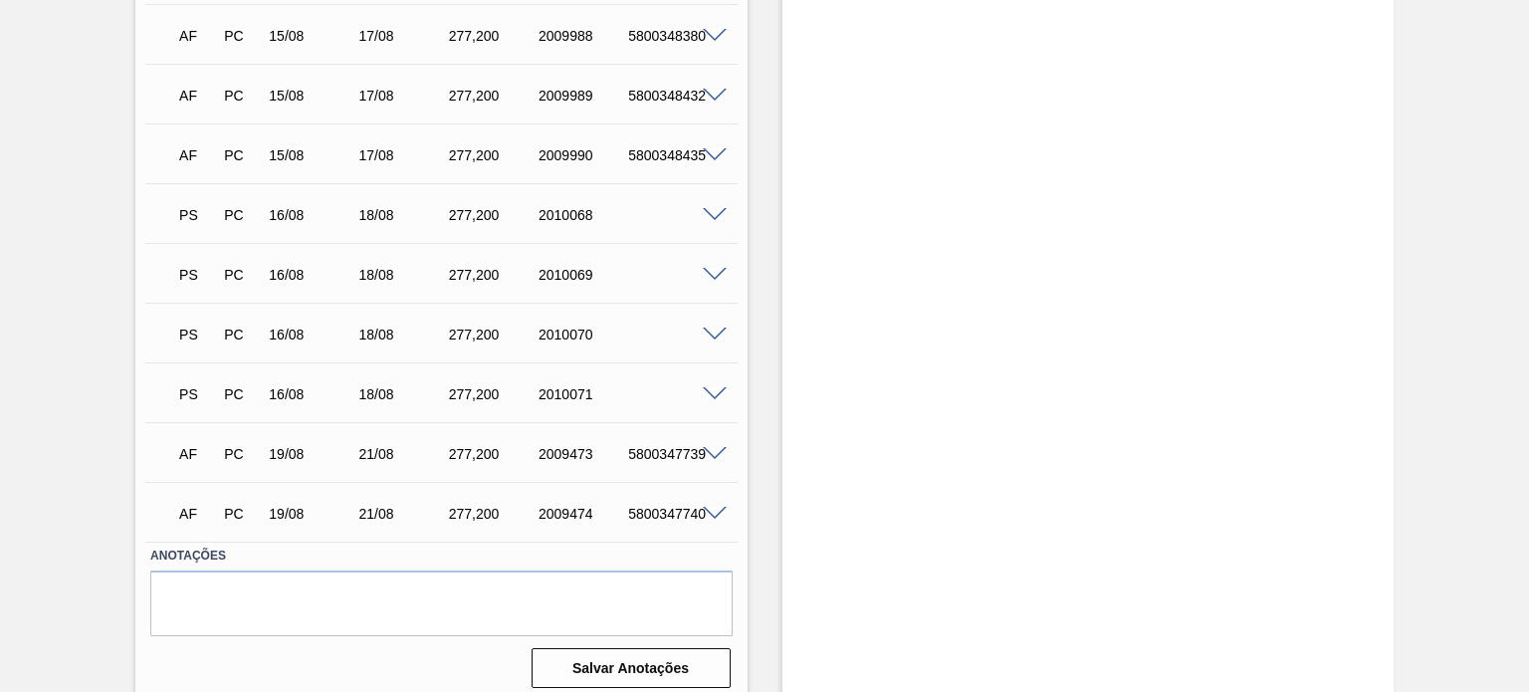
scroll to position [1752, 0]
